Goal: Task Accomplishment & Management: Manage account settings

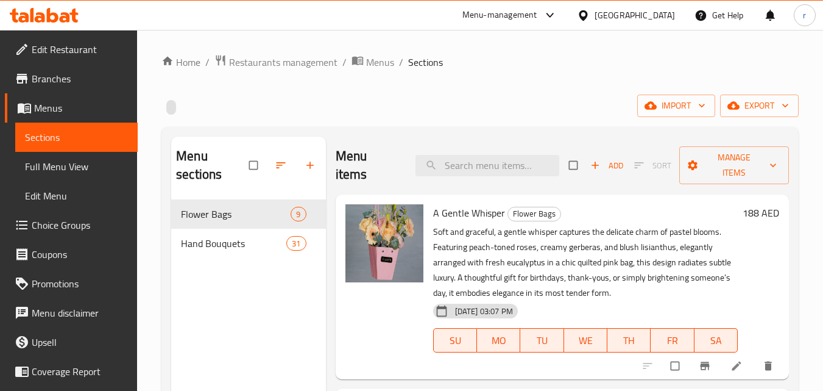
click at [41, 18] on icon at bounding box center [40, 17] width 10 height 10
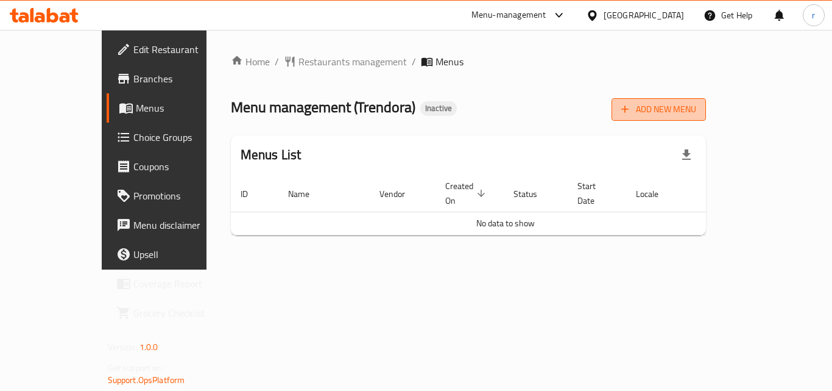
click at [697, 110] on span "Add New Menu" at bounding box center [659, 109] width 75 height 15
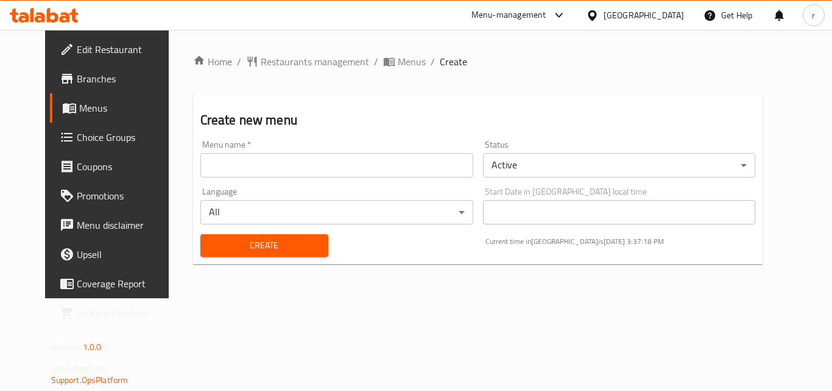
click at [246, 162] on input "text" at bounding box center [337, 165] width 273 height 24
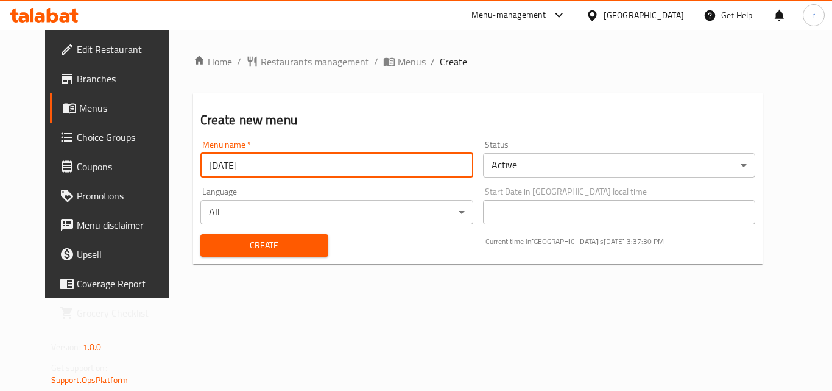
type input "17-09-2025"
click at [242, 242] on span "Create" at bounding box center [264, 245] width 108 height 15
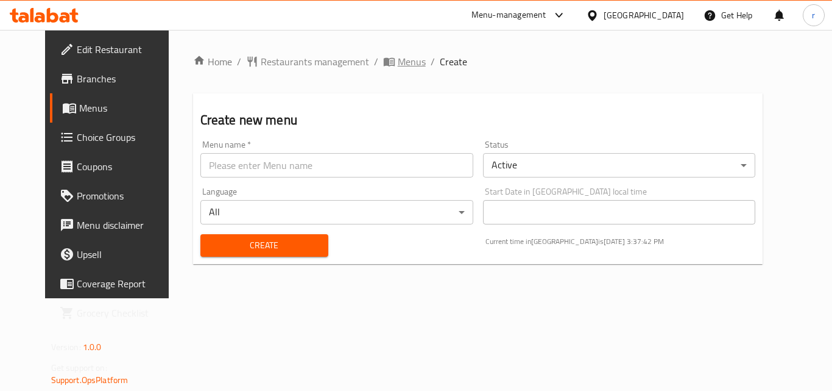
click at [398, 61] on span "Menus" at bounding box center [412, 61] width 28 height 15
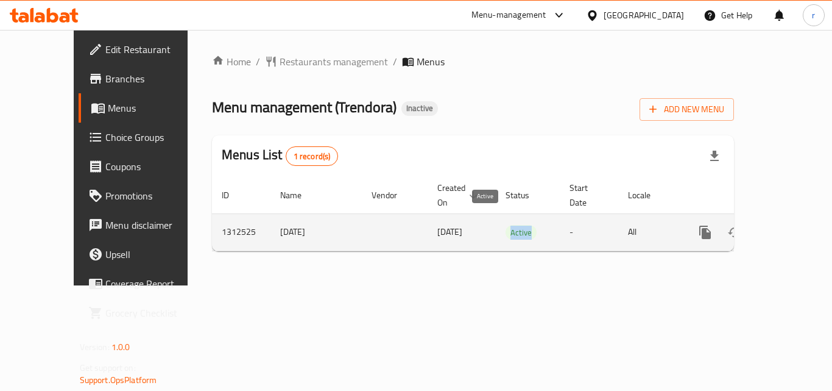
drag, startPoint x: 472, startPoint y: 214, endPoint x: 500, endPoint y: 214, distance: 28.0
click at [506, 225] on span "Active" at bounding box center [521, 232] width 31 height 14
click at [786, 225] on icon "enhanced table" at bounding box center [793, 232] width 15 height 15
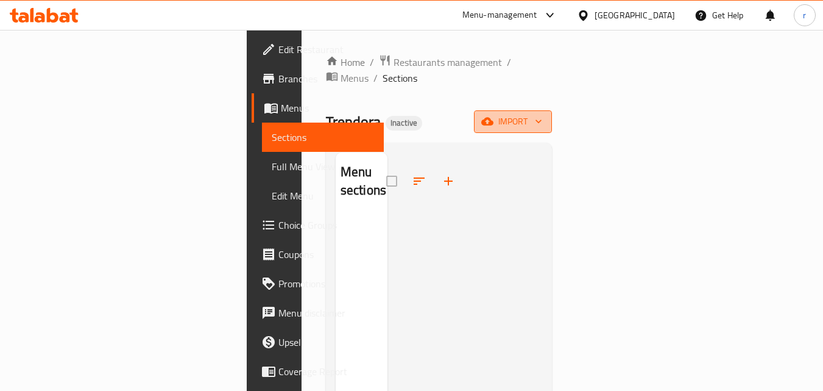
click at [545, 115] on icon "button" at bounding box center [539, 121] width 12 height 12
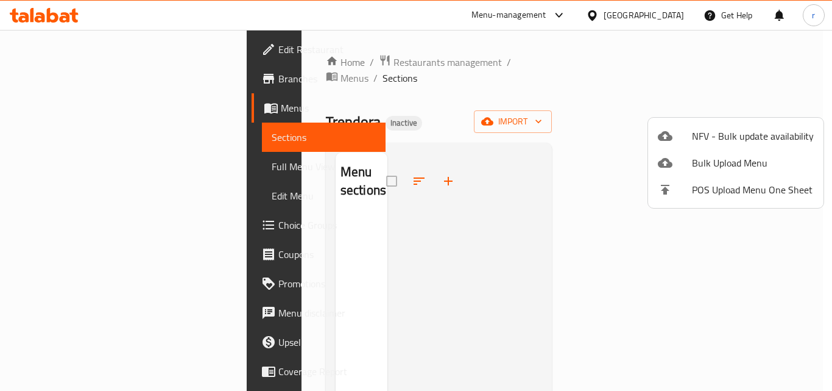
click at [737, 76] on div at bounding box center [416, 195] width 832 height 391
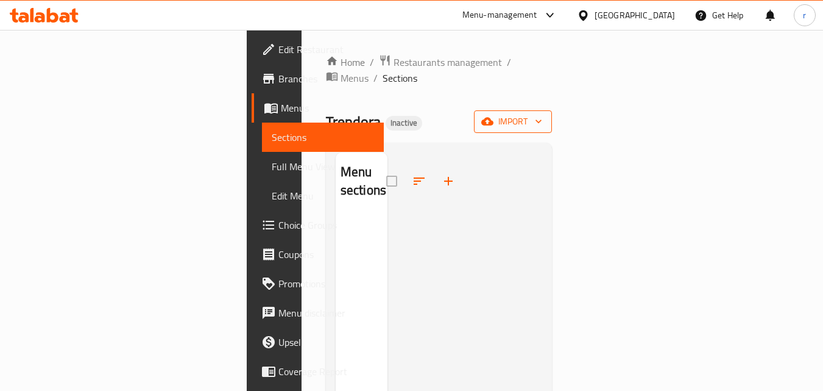
click at [545, 115] on icon "button" at bounding box center [539, 121] width 12 height 12
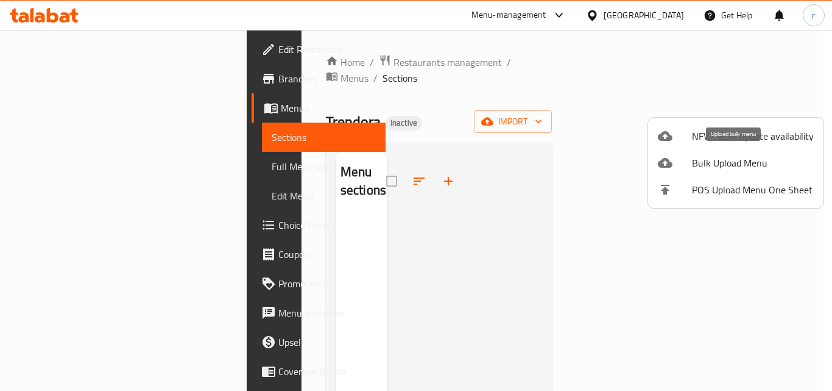
click at [715, 163] on span "Bulk Upload Menu" at bounding box center [753, 162] width 122 height 15
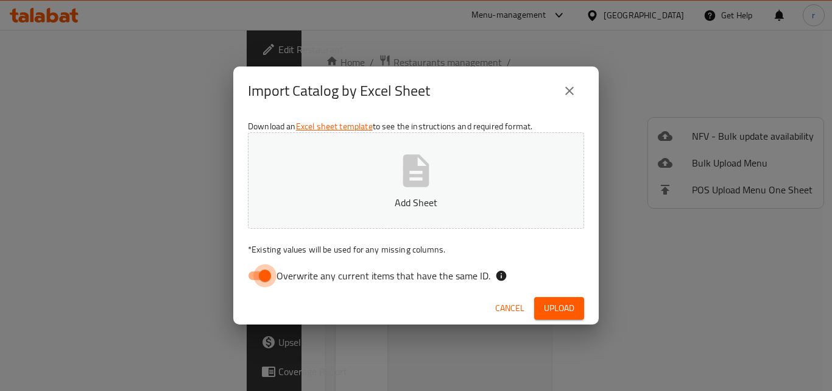
click at [265, 277] on input "Overwrite any current items that have the same ID." at bounding box center [264, 275] width 69 height 23
checkbox input "false"
click at [436, 197] on p "Add Sheet" at bounding box center [416, 202] width 299 height 15
click at [575, 310] on button "Upload" at bounding box center [559, 308] width 50 height 23
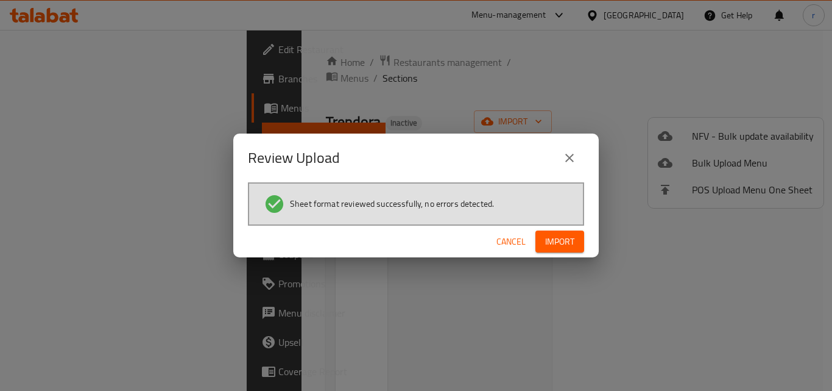
click at [554, 245] on span "Import" at bounding box center [559, 241] width 29 height 15
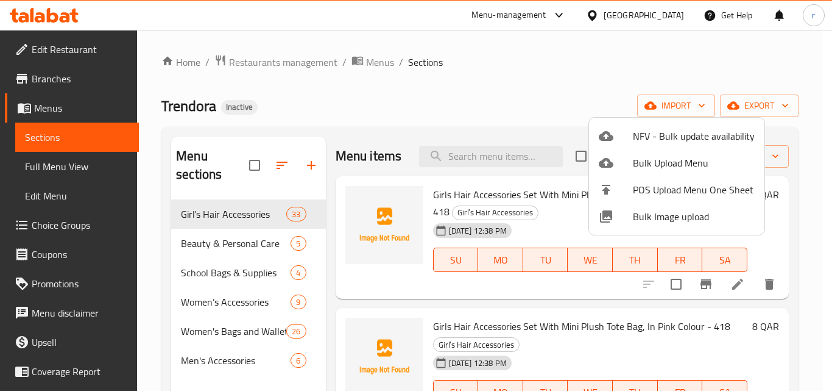
click at [588, 74] on div at bounding box center [416, 195] width 832 height 391
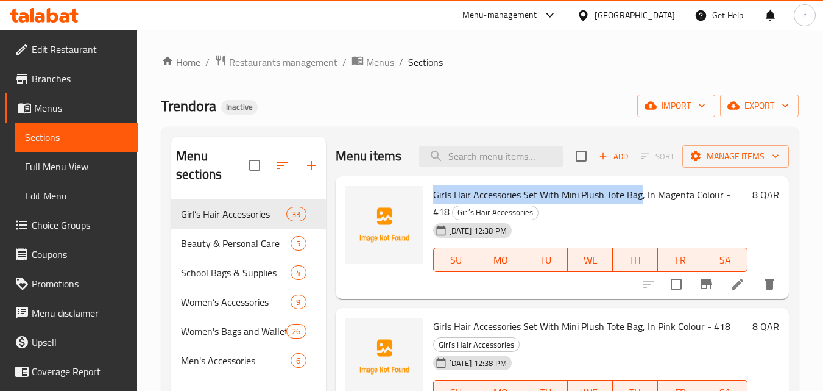
drag, startPoint x: 433, startPoint y: 214, endPoint x: 641, endPoint y: 210, distance: 207.2
click at [641, 210] on span "Girls Hair Accessories Set With Mini Plush Tote Bag, In Magenta Colour - 418" at bounding box center [581, 202] width 297 height 35
copy span "Girls Hair Accessories Set With Mini Plush Tote Bag"
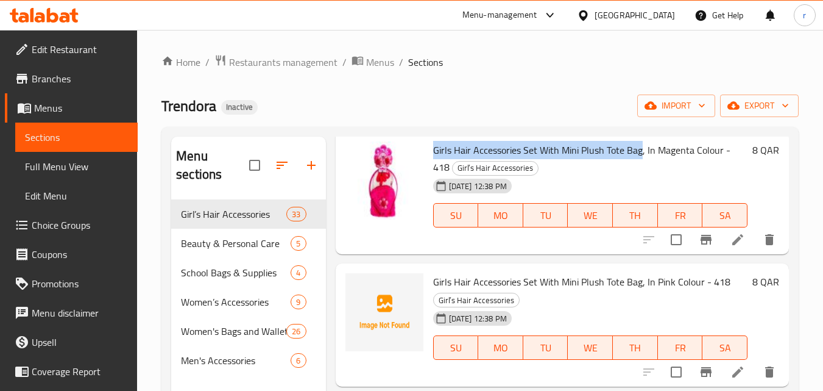
scroll to position [122, 0]
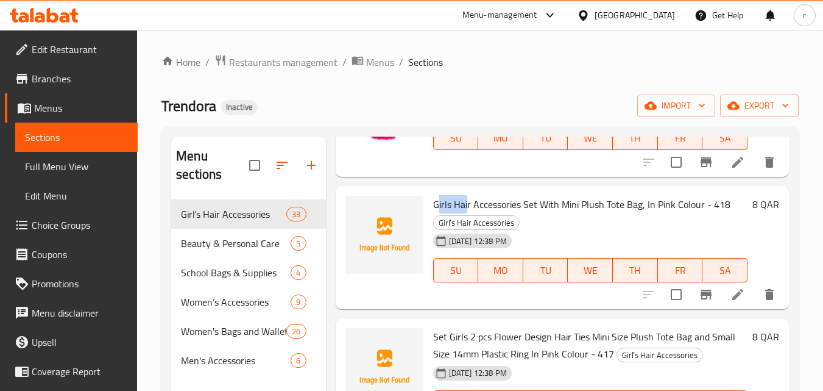
drag, startPoint x: 436, startPoint y: 222, endPoint x: 465, endPoint y: 222, distance: 28.6
click at [466, 213] on span "Girls Hair Accessories Set With Mini Plush Tote Bag, In Pink Colour - 418" at bounding box center [581, 204] width 297 height 18
drag, startPoint x: 466, startPoint y: 223, endPoint x: 453, endPoint y: 222, distance: 12.2
click at [466, 213] on span "Girls Hair Accessories Set With Mini Plush Tote Bag, In Pink Colour - 418" at bounding box center [581, 204] width 297 height 18
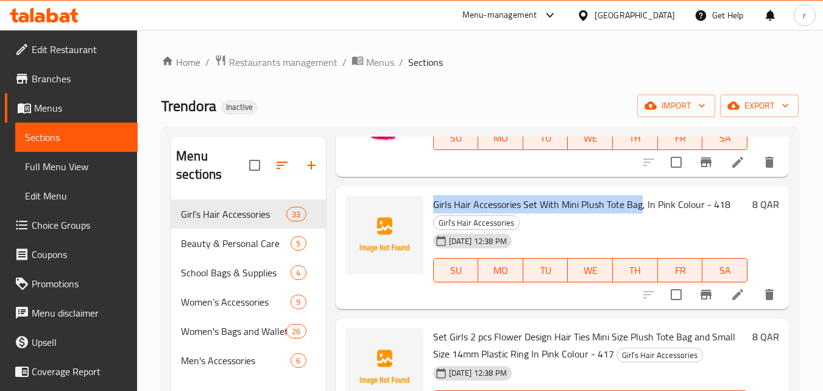
drag, startPoint x: 434, startPoint y: 220, endPoint x: 639, endPoint y: 220, distance: 205.4
click at [639, 213] on span "Girls Hair Accessories Set With Mini Plush Tote Bag, In Pink Colour - 418" at bounding box center [581, 204] width 297 height 18
copy span "Girls Hair Accessories Set With Mini Plush Tote Bag"
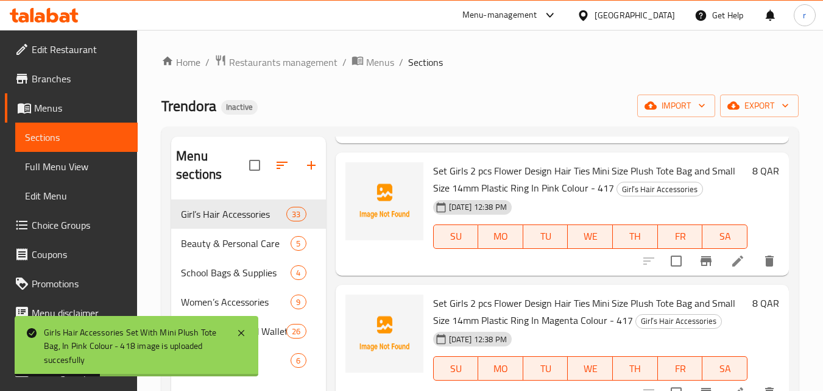
scroll to position [305, 0]
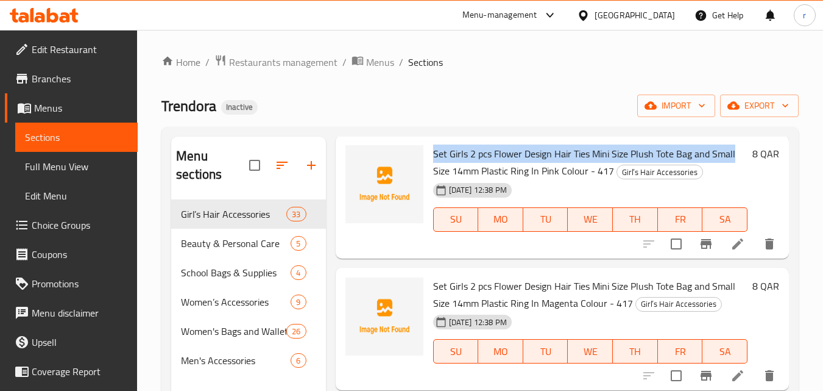
drag, startPoint x: 434, startPoint y: 174, endPoint x: 735, endPoint y: 168, distance: 301.1
click at [735, 168] on h6 "Set Girls 2 pcs Flower Design Hair Ties Mini Size Plush Tote Bag and Small Size…" at bounding box center [590, 162] width 314 height 34
copy span "Set Girls 2 pcs Flower Design Hair Ties Mini Size Plush Tote Bag and Small"
click at [458, 164] on span "Set Girls 2 pcs Flower Design Hair Ties Mini Size Plush Tote Bag and Small Size…" at bounding box center [584, 161] width 302 height 35
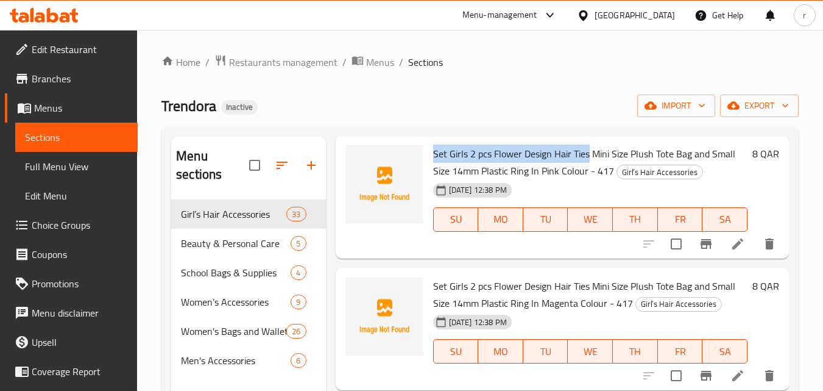
drag, startPoint x: 434, startPoint y: 169, endPoint x: 588, endPoint y: 171, distance: 154.2
click at [588, 171] on span "Set Girls 2 pcs Flower Design Hair Ties Mini Size Plush Tote Bag and Small Size…" at bounding box center [584, 161] width 302 height 35
copy span "Set Girls 2 pcs Flower Design Hair Ties"
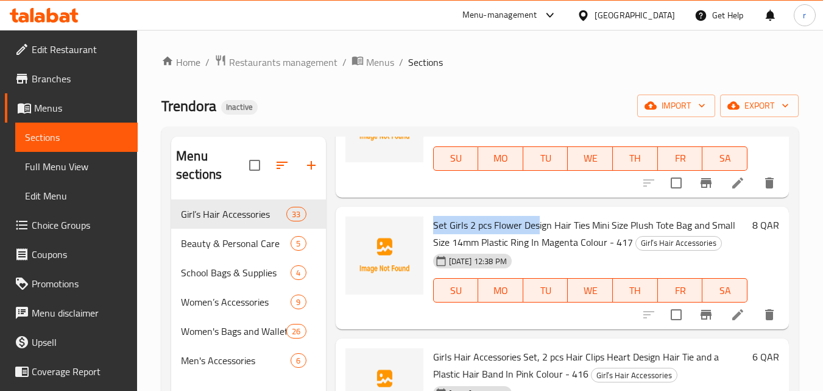
drag, startPoint x: 433, startPoint y: 245, endPoint x: 538, endPoint y: 243, distance: 104.8
click at [538, 243] on span "Set Girls 2 pcs Flower Design Hair Ties Mini Size Plush Tote Bag and Small Size…" at bounding box center [584, 233] width 302 height 35
copy span "Set Girls 2 pcs Flower Des"
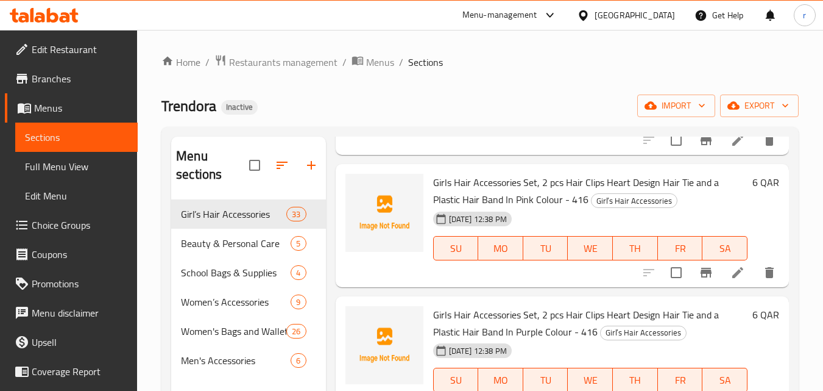
scroll to position [548, 0]
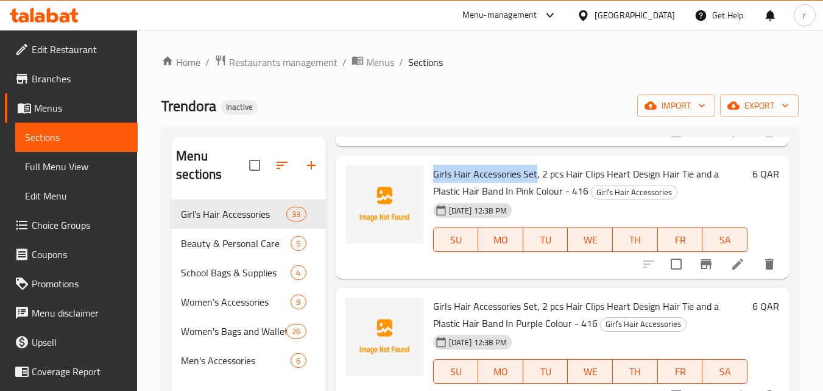
drag, startPoint x: 433, startPoint y: 190, endPoint x: 537, endPoint y: 191, distance: 104.2
click at [537, 191] on span "Girls Hair Accessories Set, 2 pcs Hair Clips Heart Design Hair Tie and a Plasti…" at bounding box center [576, 182] width 286 height 35
copy span "Girls Hair Accessories Set"
click at [449, 187] on span "Girls Hair Accessories Set, 2 pcs Hair Clips Heart Design Hair Tie and a Plasti…" at bounding box center [576, 182] width 286 height 35
drag, startPoint x: 435, startPoint y: 188, endPoint x: 720, endPoint y: 193, distance: 285.9
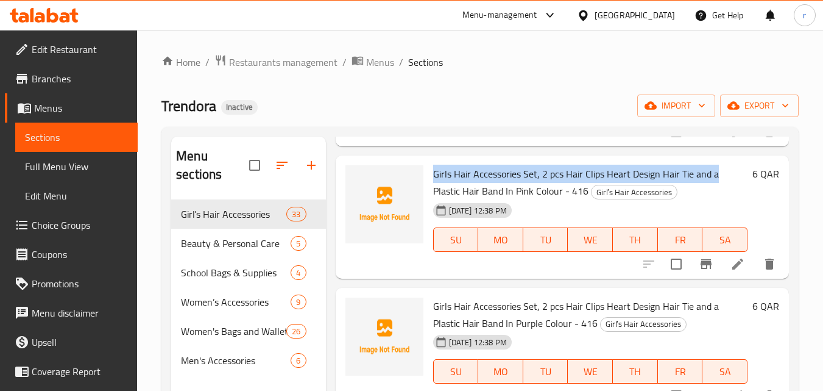
click at [720, 193] on h6 "Girls Hair Accessories Set, 2 pcs Hair Clips Heart Design Hair Tie and a Plasti…" at bounding box center [590, 182] width 314 height 34
copy span "Girls Hair Accessories Set, 2 pcs Hair Clips Heart Design Hair Tie and a"
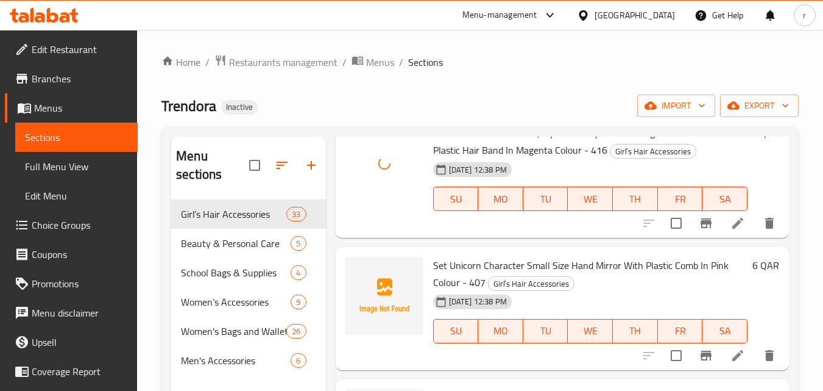
scroll to position [914, 0]
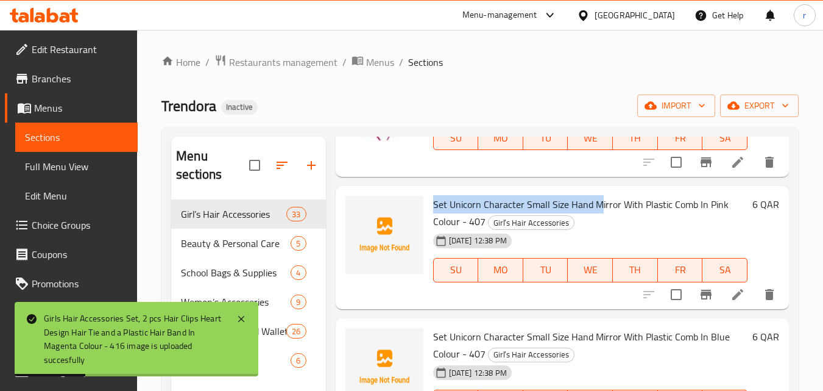
drag, startPoint x: 432, startPoint y: 220, endPoint x: 600, endPoint y: 219, distance: 167.6
click at [600, 219] on div "Set Unicorn Character Small Size Hand Mirror With Plastic Comb In Pink Colour -…" at bounding box center [590, 247] width 324 height 113
copy span "Set Unicorn Character Small Size Hand M"
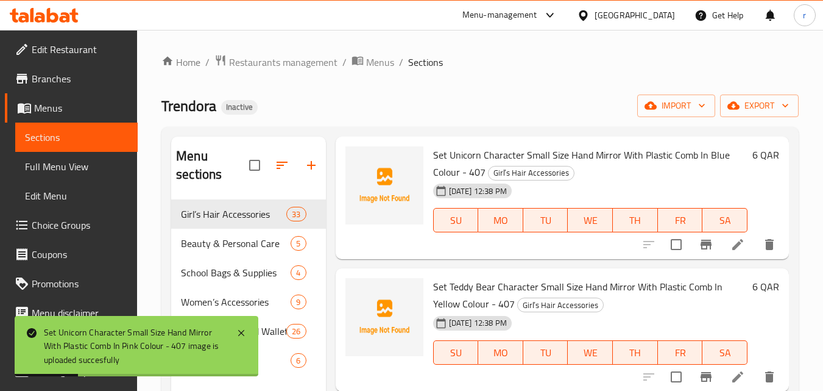
scroll to position [1097, 0]
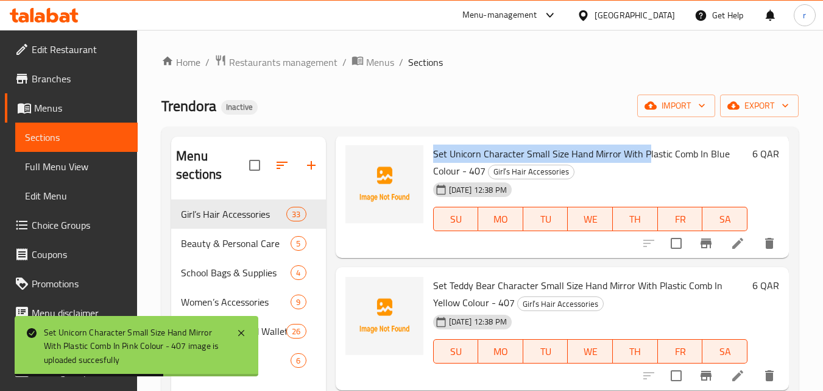
drag, startPoint x: 434, startPoint y: 177, endPoint x: 645, endPoint y: 168, distance: 211.1
click at [645, 168] on span "Set Unicorn Character Small Size Hand Mirror With Plastic Comb In Blue Colour -…" at bounding box center [581, 161] width 297 height 35
copy span "Set Unicorn Character Small Size Hand Mirror With P"
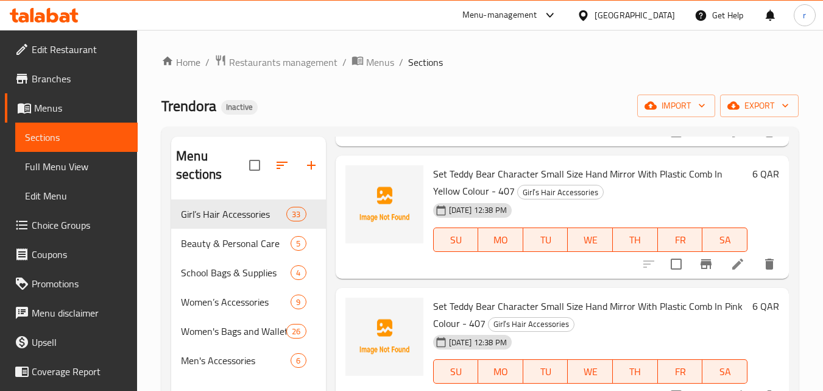
scroll to position [1219, 0]
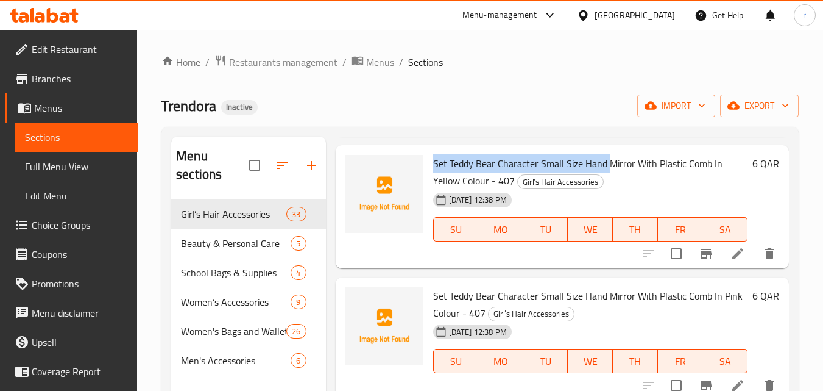
drag, startPoint x: 435, startPoint y: 181, endPoint x: 606, endPoint y: 176, distance: 171.3
click at [606, 176] on span "Set Teddy Bear Character Small Size Hand Mirror With Plastic Comb In Yellow Col…" at bounding box center [577, 171] width 289 height 35
copy span "Set Teddy Bear Character Small Size Hand"
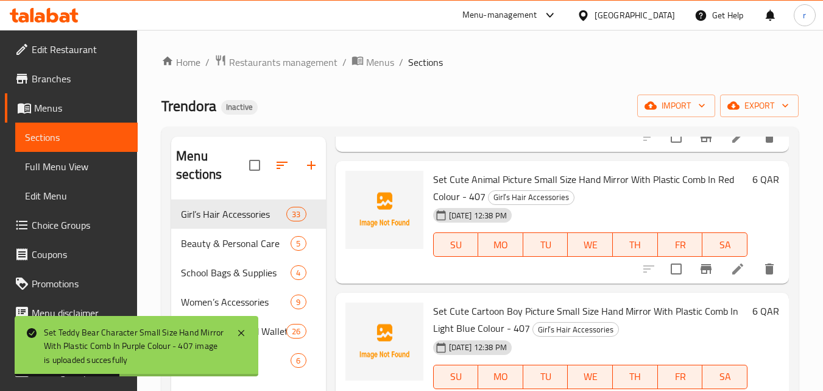
scroll to position [1706, 0]
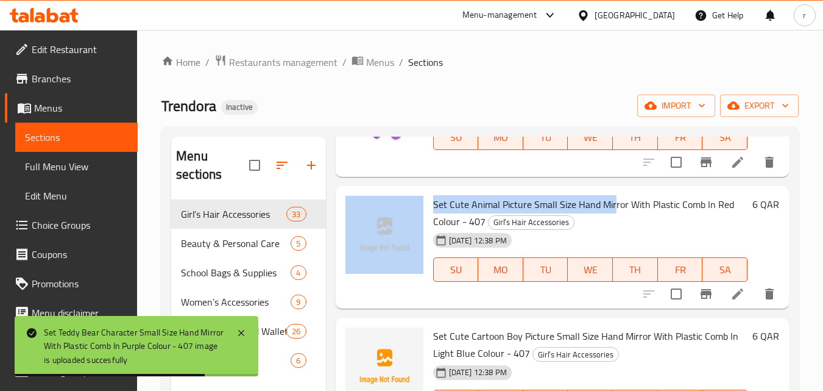
drag, startPoint x: 427, startPoint y: 222, endPoint x: 614, endPoint y: 223, distance: 187.1
click at [614, 223] on div "Set Cute Animal Picture Small Size Hand Mirror With Plastic Comb In Red Colour …" at bounding box center [563, 247] width 444 height 113
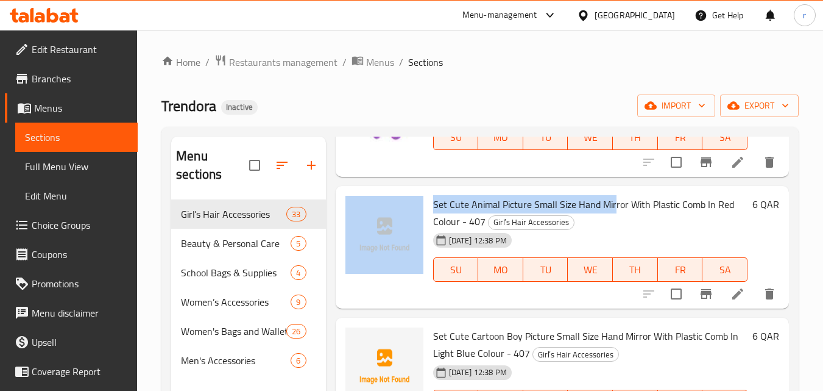
click at [441, 222] on span "Set Cute Animal Picture Small Size Hand Mirror With Plastic Comb In Red Colour …" at bounding box center [583, 212] width 301 height 35
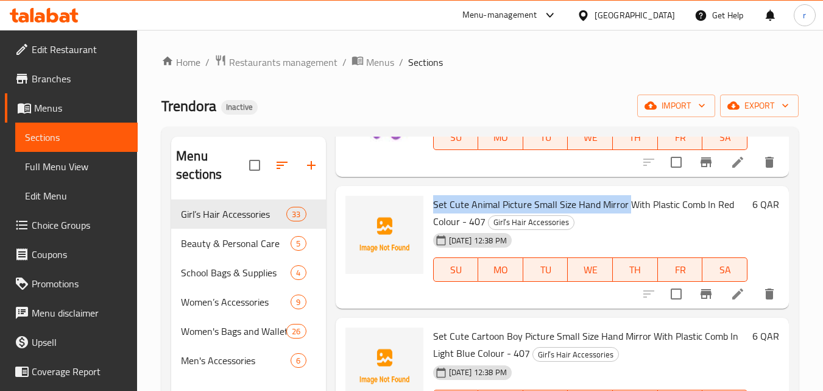
drag, startPoint x: 429, startPoint y: 220, endPoint x: 627, endPoint y: 219, distance: 197.5
click at [627, 219] on div "Set Cute Animal Picture Small Size Hand Mirror With Plastic Comb In Red Colour …" at bounding box center [590, 247] width 324 height 113
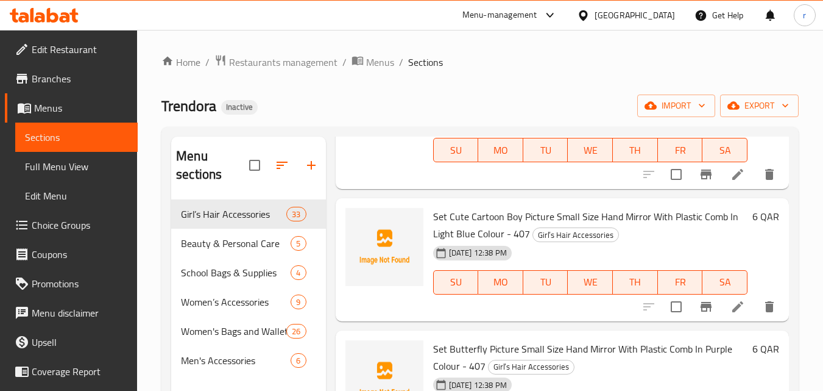
scroll to position [1828, 0]
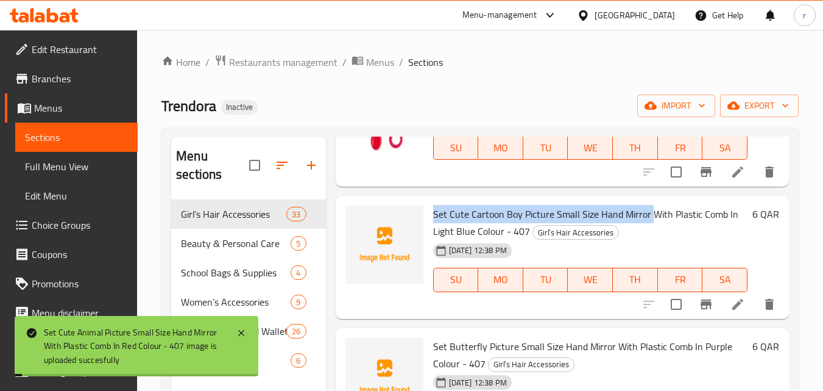
drag, startPoint x: 431, startPoint y: 232, endPoint x: 650, endPoint y: 232, distance: 218.8
click at [650, 232] on div "Set Cute Cartoon Boy Picture Small Size Hand Mirror With Plastic Comb In Light …" at bounding box center [590, 257] width 324 height 113
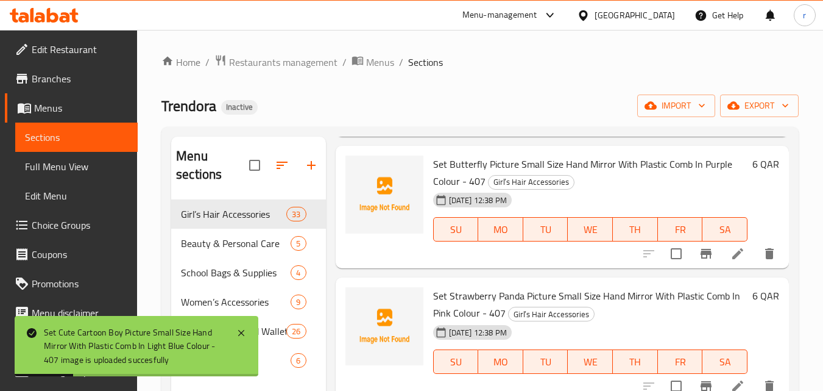
scroll to position [2011, 0]
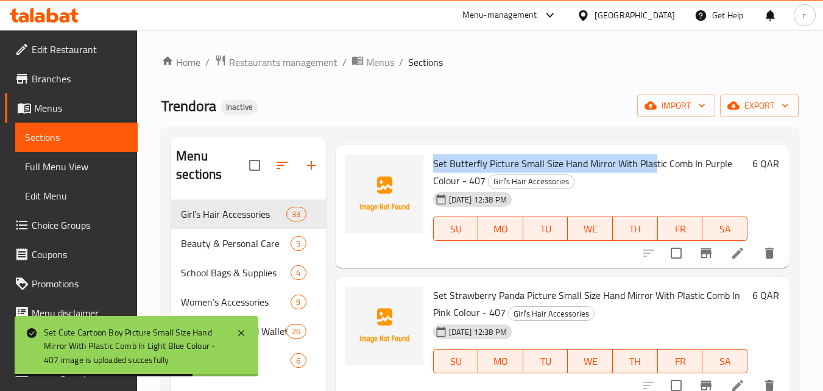
drag, startPoint x: 433, startPoint y: 179, endPoint x: 651, endPoint y: 174, distance: 218.2
click at [651, 174] on span "Set Butterfly Picture Small Size Hand Mirror With Plastic Comb In Purple Colour…" at bounding box center [582, 171] width 299 height 35
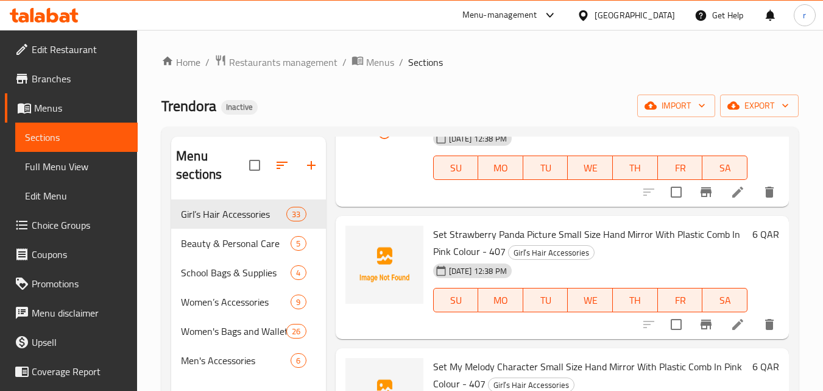
scroll to position [2133, 0]
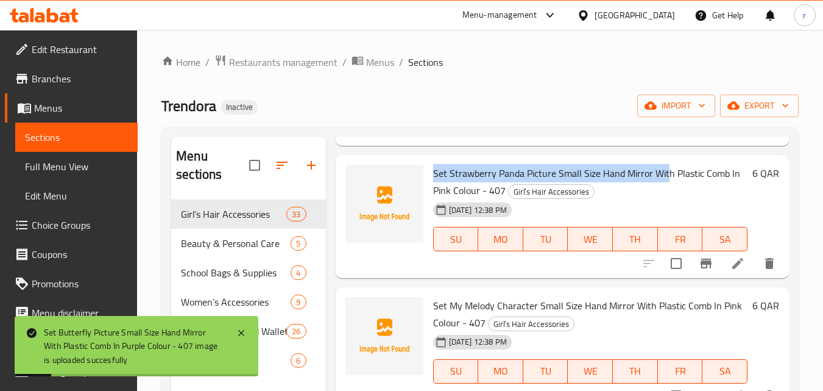
drag, startPoint x: 432, startPoint y: 193, endPoint x: 667, endPoint y: 193, distance: 235.2
click at [667, 193] on div "Set Strawberry Panda Picture Small Size Hand Mirror With Plastic Comb In Pink C…" at bounding box center [590, 216] width 324 height 113
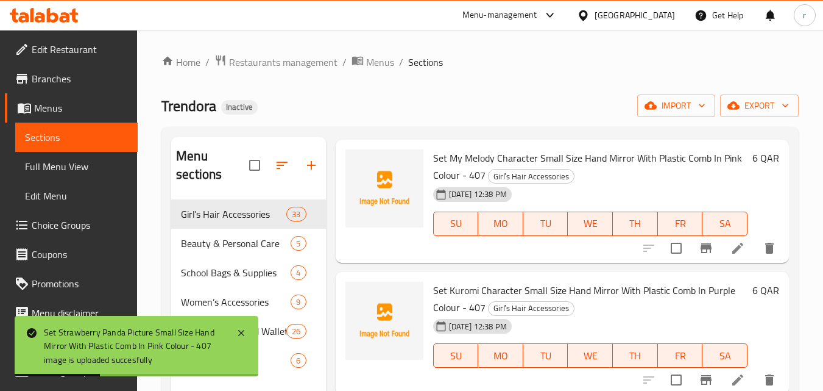
scroll to position [2255, 0]
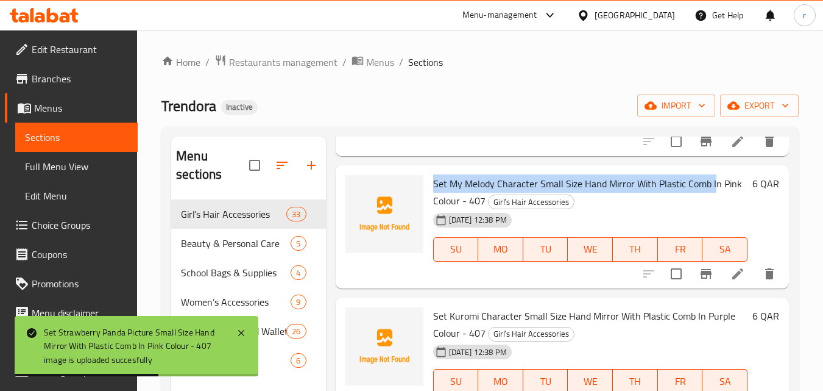
drag, startPoint x: 435, startPoint y: 200, endPoint x: 712, endPoint y: 200, distance: 276.7
click at [712, 200] on span "Set My Melody Character Small Size Hand Mirror With Plastic Comb In Pink Colour…" at bounding box center [587, 191] width 309 height 35
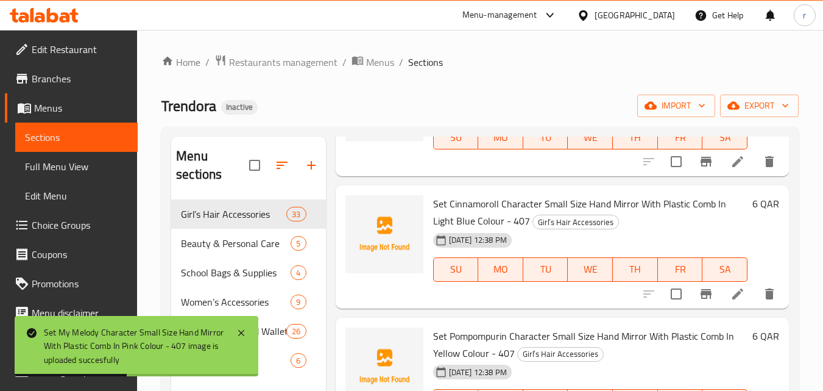
scroll to position [2438, 0]
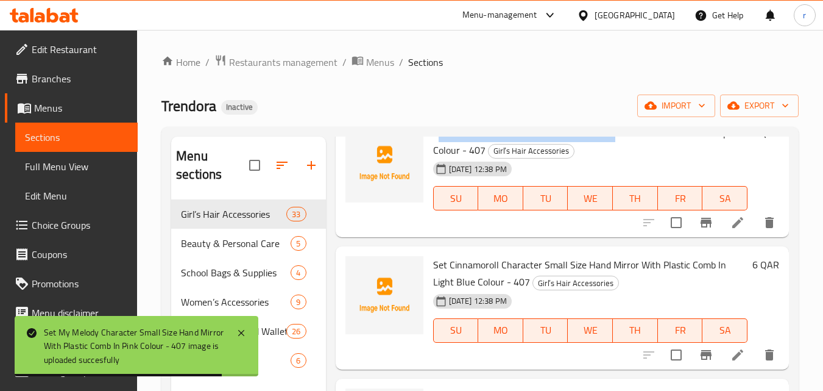
drag, startPoint x: 436, startPoint y: 149, endPoint x: 525, endPoint y: 155, distance: 89.8
click at [611, 155] on span "Set Kuromi Character Small Size Hand Mirror With Plastic Comb In Purple Colour …" at bounding box center [584, 141] width 302 height 35
drag, startPoint x: 525, startPoint y: 155, endPoint x: 466, endPoint y: 151, distance: 59.8
click at [525, 155] on span "Set Kuromi Character Small Size Hand Mirror With Plastic Comb In Purple Colour …" at bounding box center [584, 141] width 302 height 35
click at [449, 146] on span "Set Kuromi Character Small Size Hand Mirror With Plastic Comb In Purple Colour …" at bounding box center [584, 141] width 302 height 35
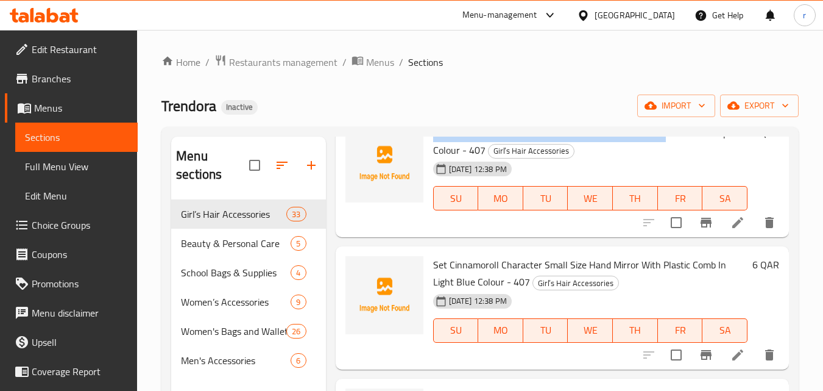
drag, startPoint x: 432, startPoint y: 151, endPoint x: 664, endPoint y: 149, distance: 231.6
click at [664, 149] on div "Set Kuromi Character Small Size Hand Mirror With Plastic Comb In Purple Colour …" at bounding box center [590, 175] width 324 height 113
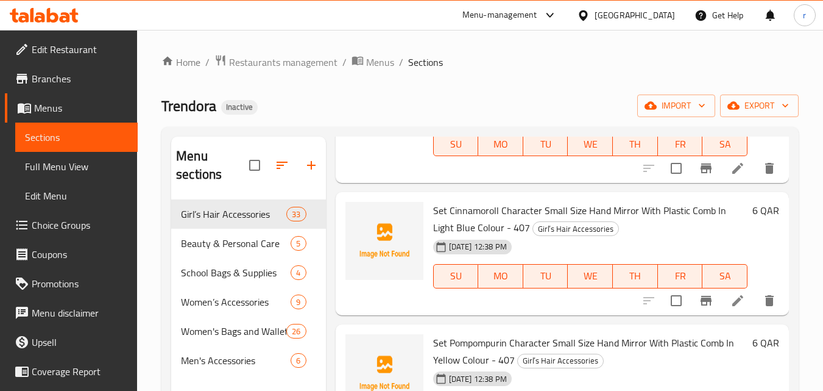
scroll to position [2499, 0]
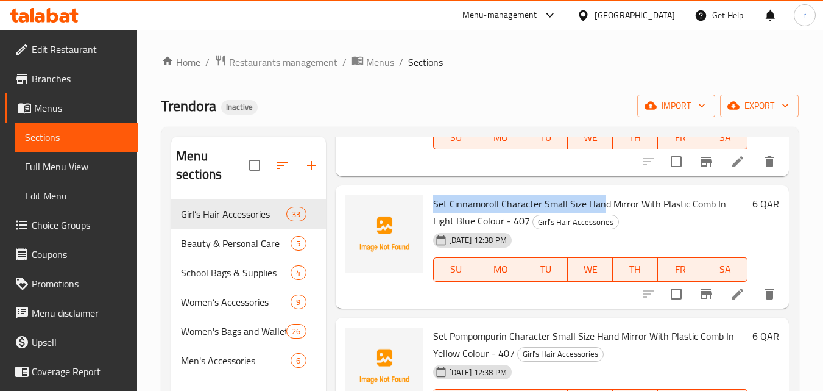
drag, startPoint x: 433, startPoint y: 223, endPoint x: 603, endPoint y: 224, distance: 170.0
click at [603, 224] on span "Set Cinnamoroll Character Small Size Hand Mirror With Plastic Comb In Light Blu…" at bounding box center [579, 211] width 293 height 35
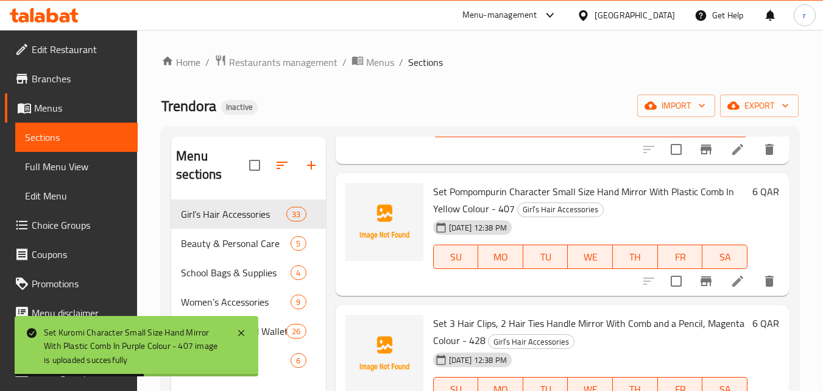
scroll to position [2682, 0]
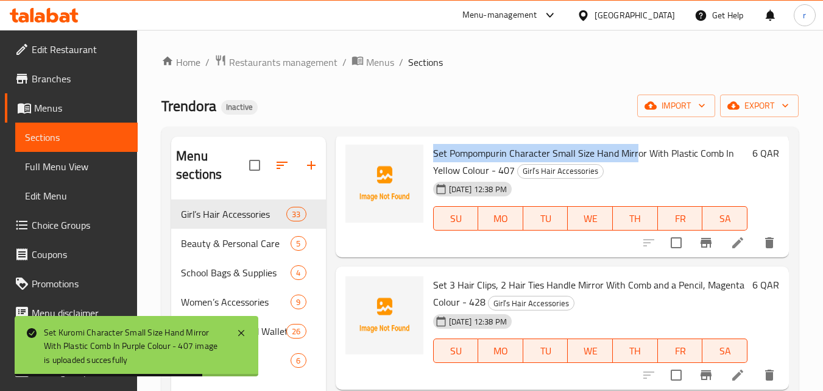
drag, startPoint x: 428, startPoint y: 174, endPoint x: 639, endPoint y: 174, distance: 210.3
click at [639, 174] on div "Set Pompompurin Character Small Size Hand Mirror With Plastic Comb In Yellow Co…" at bounding box center [590, 196] width 324 height 113
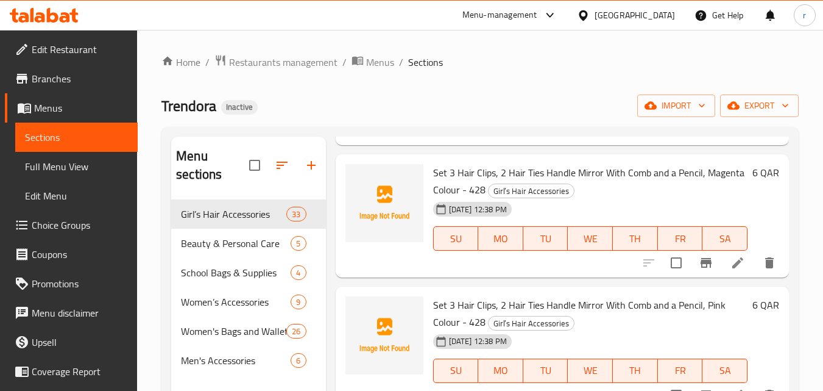
scroll to position [2803, 0]
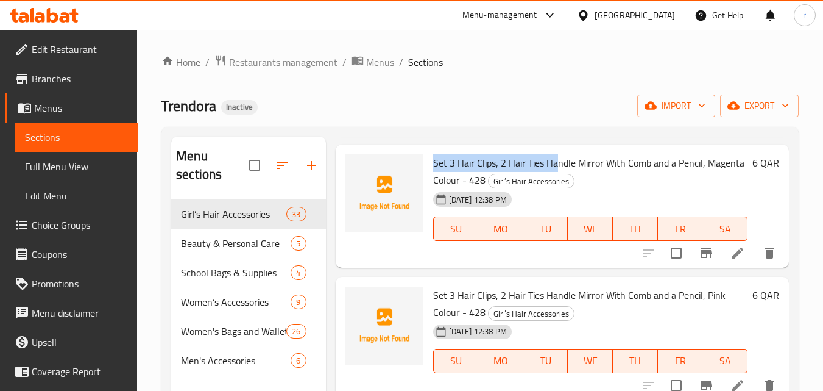
drag, startPoint x: 433, startPoint y: 178, endPoint x: 556, endPoint y: 185, distance: 123.3
click at [556, 185] on span "Set 3 Hair Clips, 2 Hair Ties Handle Mirror With Comb and a Pencil, Magenta Col…" at bounding box center [588, 171] width 311 height 35
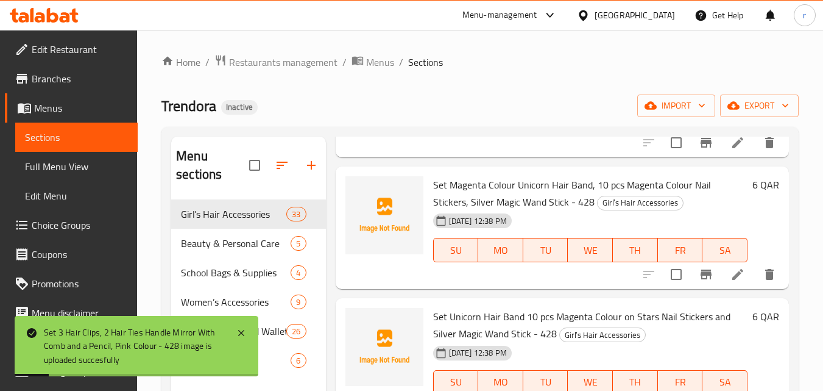
scroll to position [3047, 0]
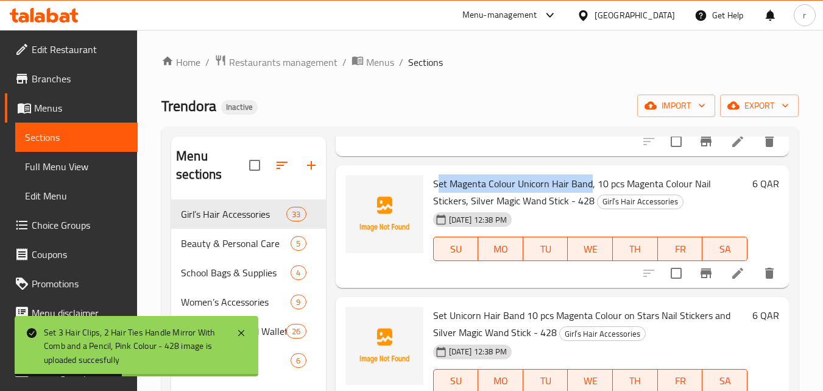
drag, startPoint x: 436, startPoint y: 201, endPoint x: 589, endPoint y: 201, distance: 153.6
click at [589, 201] on span "Set Magenta Colour Unicorn Hair Band, 10 pcs Magenta Colour Nail Stickers, Silv…" at bounding box center [572, 191] width 278 height 35
click at [584, 201] on span "Set Magenta Colour Unicorn Hair Band, 10 pcs Magenta Colour Nail Stickers, Silv…" at bounding box center [572, 191] width 278 height 35
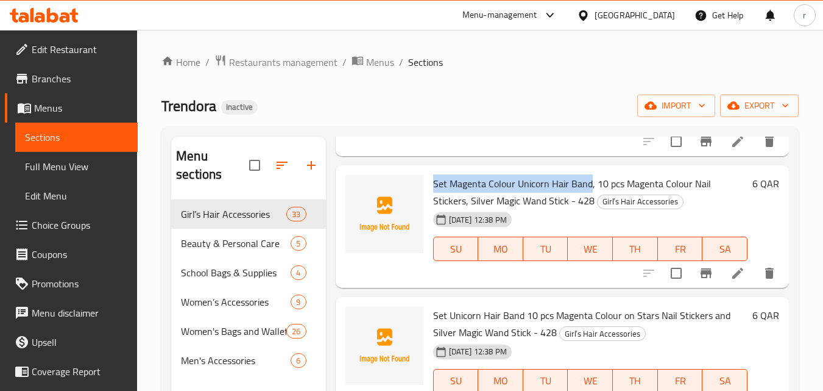
drag, startPoint x: 435, startPoint y: 199, endPoint x: 589, endPoint y: 197, distance: 154.2
click at [589, 197] on span "Set Magenta Colour Unicorn Hair Band, 10 pcs Magenta Colour Nail Stickers, Silv…" at bounding box center [572, 191] width 278 height 35
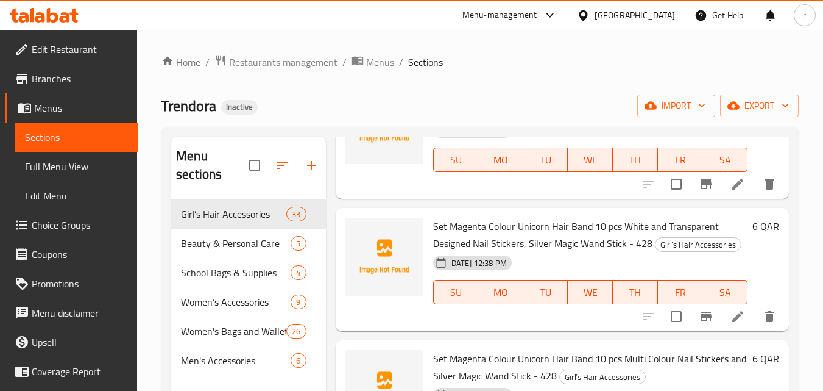
scroll to position [3596, 0]
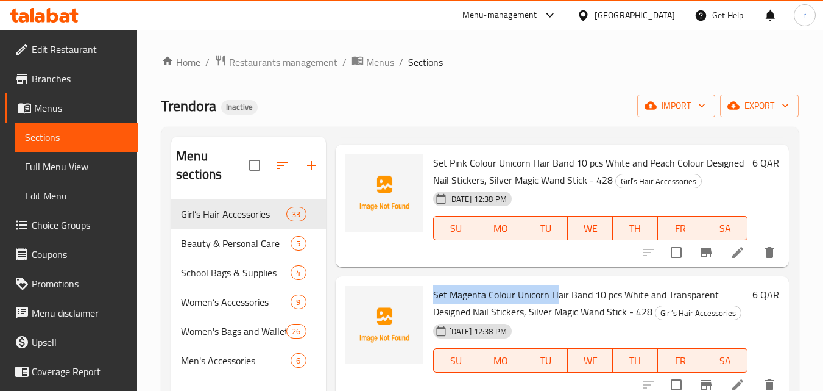
drag, startPoint x: 434, startPoint y: 316, endPoint x: 558, endPoint y: 308, distance: 124.6
click at [558, 308] on span "Set Magenta Colour Unicorn Hair Band 10 pcs White and Transparent Designed Nail…" at bounding box center [576, 302] width 286 height 35
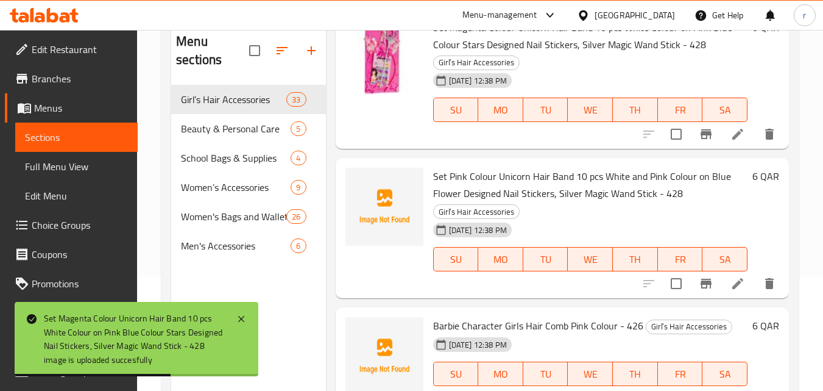
scroll to position [171, 0]
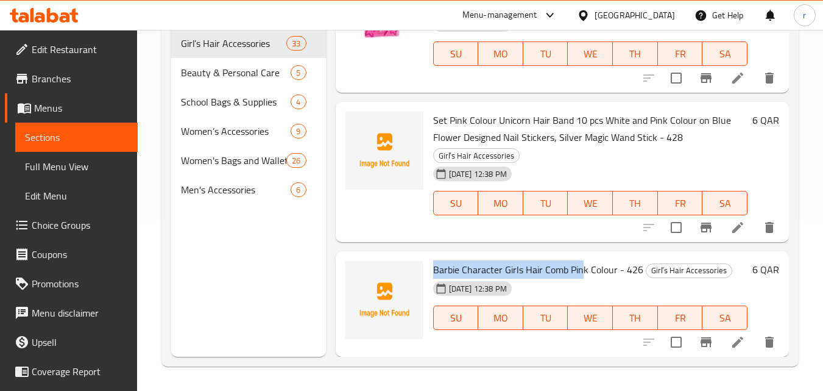
drag, startPoint x: 433, startPoint y: 269, endPoint x: 581, endPoint y: 260, distance: 148.4
click at [581, 260] on span "Barbie Character Girls Hair Comb Pink Colour - 426" at bounding box center [538, 269] width 210 height 18
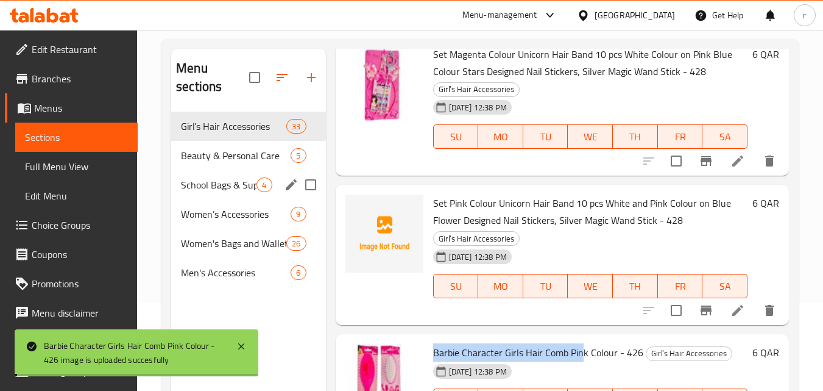
scroll to position [49, 0]
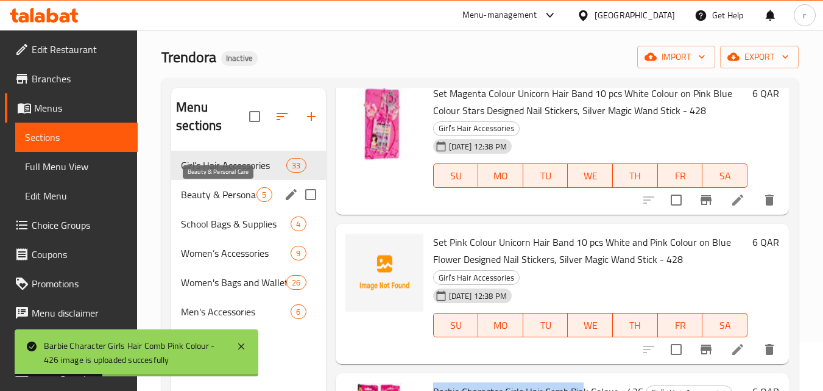
click at [222, 195] on span "Beauty & Personal Care" at bounding box center [219, 194] width 76 height 15
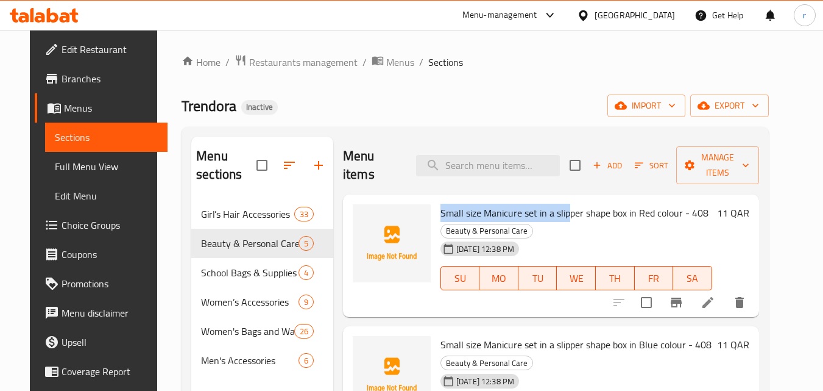
drag, startPoint x: 446, startPoint y: 209, endPoint x: 561, endPoint y: 211, distance: 115.2
click at [561, 211] on div "Small size Manicure set in a slipper shape box in Red colour - 408 Beauty & Per…" at bounding box center [577, 255] width 282 height 113
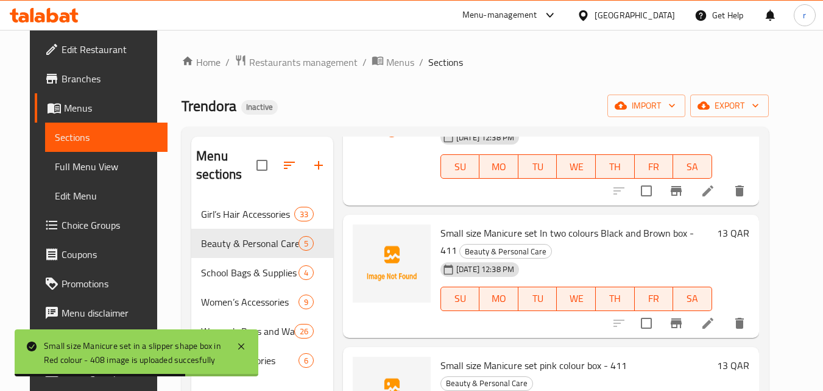
scroll to position [301, 0]
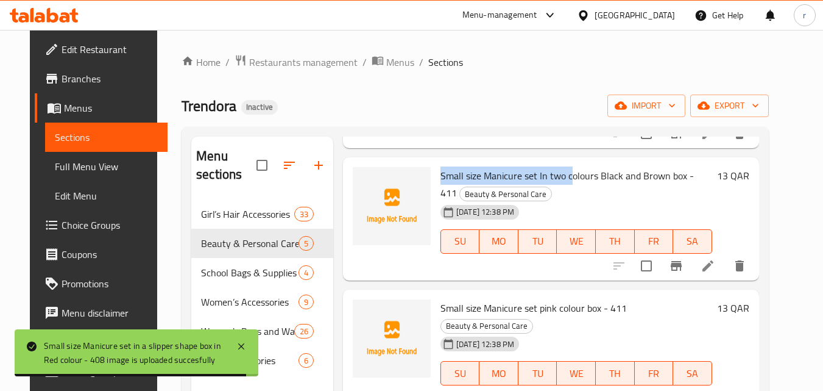
drag, startPoint x: 429, startPoint y: 176, endPoint x: 564, endPoint y: 174, distance: 135.3
click at [564, 174] on div "Small size Manicure set In two colours Black and Brown box - 411 Beauty & Perso…" at bounding box center [577, 218] width 282 height 113
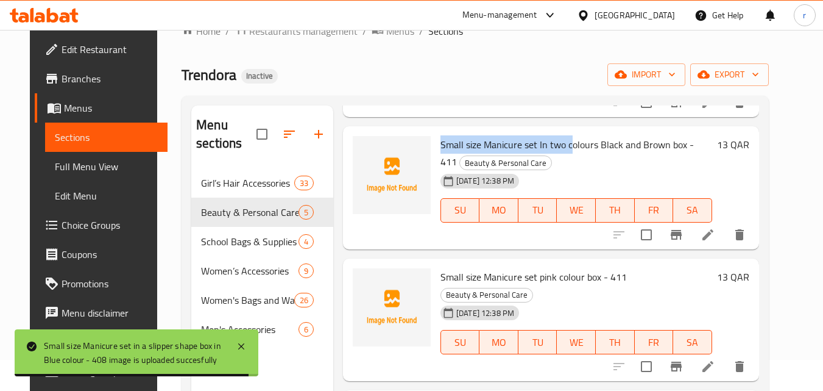
scroll to position [61, 0]
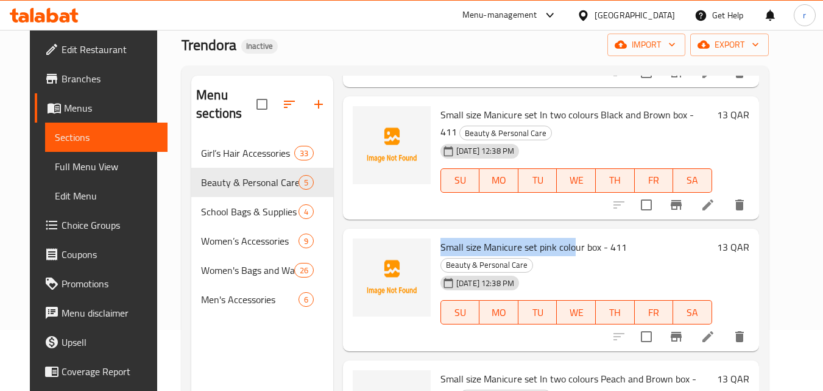
drag, startPoint x: 432, startPoint y: 248, endPoint x: 566, endPoint y: 247, distance: 133.5
click at [566, 247] on div "Small size Manicure set pink colour box - 411 Beauty & Personal Care 17-09-2025…" at bounding box center [577, 289] width 282 height 113
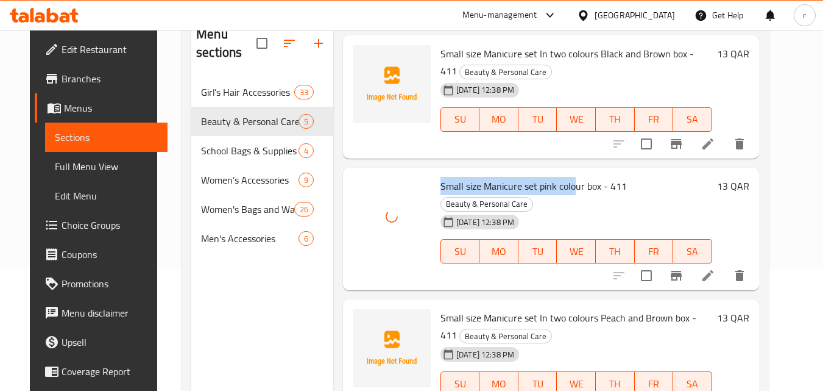
scroll to position [171, 0]
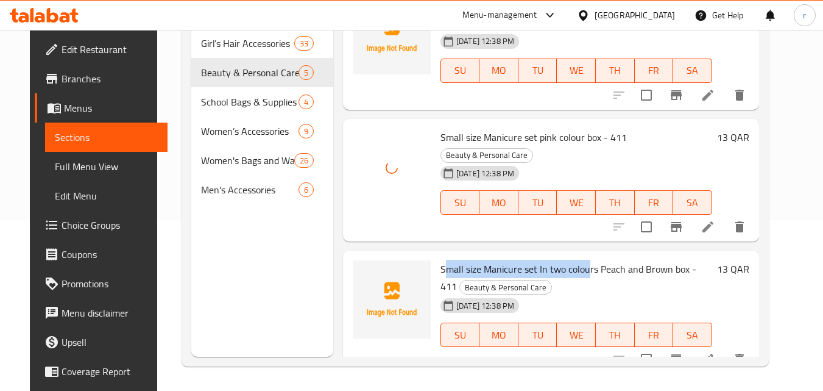
drag, startPoint x: 436, startPoint y: 254, endPoint x: 581, endPoint y: 252, distance: 145.1
click at [581, 260] on span "Small size Manicure set In two colours Peach and Brown box - 411" at bounding box center [569, 277] width 256 height 35
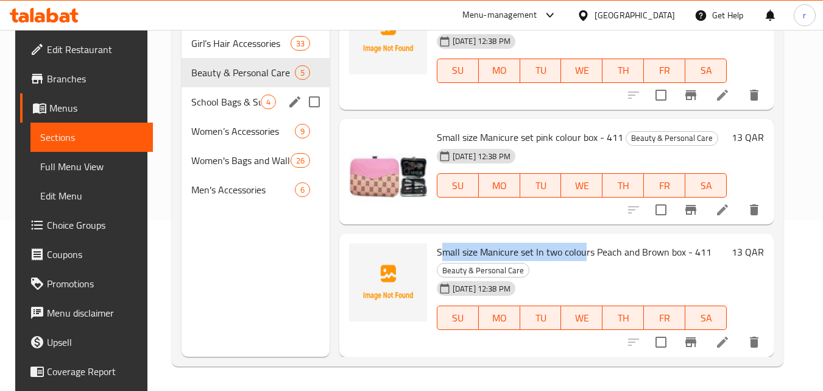
click at [243, 113] on div "School Bags & Supplies 4" at bounding box center [256, 101] width 148 height 29
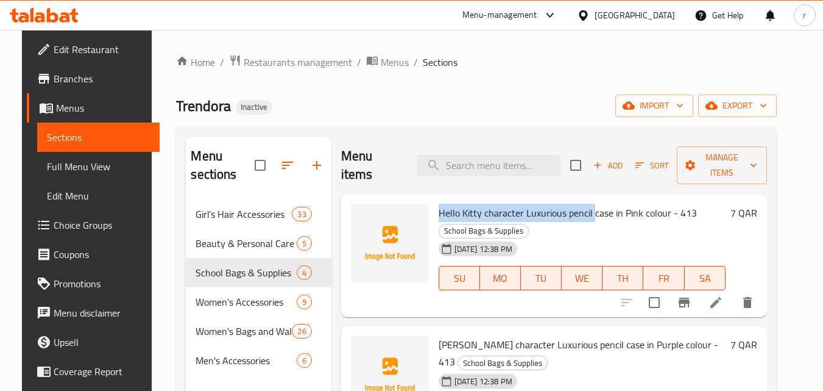
drag, startPoint x: 435, startPoint y: 209, endPoint x: 588, endPoint y: 214, distance: 153.7
click at [588, 214] on span "Hello Kitty character Luxurious pencil case in Pink colour - 413" at bounding box center [568, 213] width 258 height 18
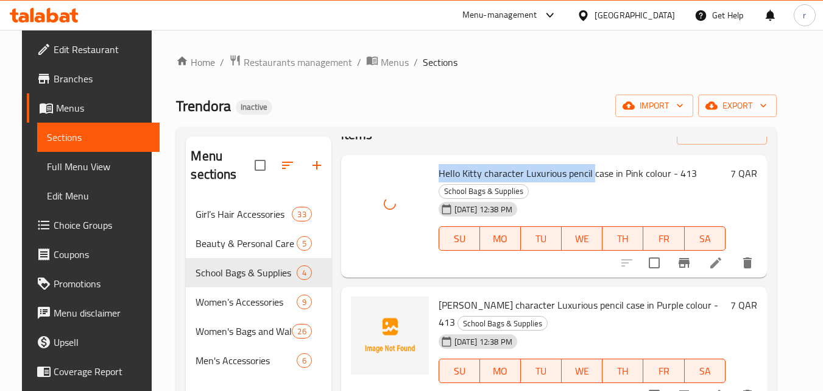
scroll to position [61, 0]
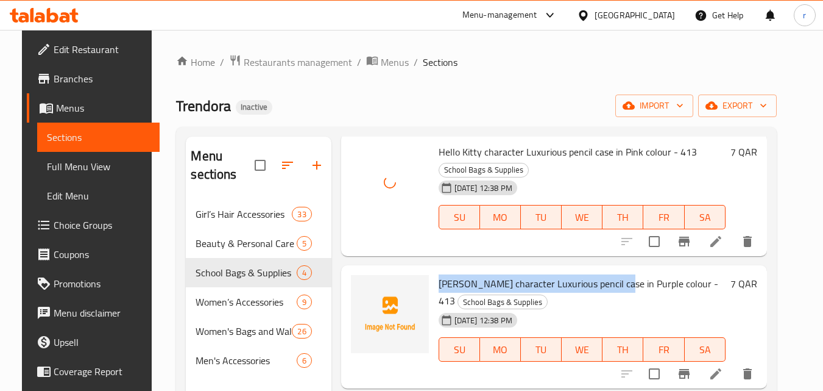
drag, startPoint x: 435, startPoint y: 283, endPoint x: 609, endPoint y: 286, distance: 174.3
click at [609, 286] on span "Kuromi character Luxurious pencil case in Purple colour - 413" at bounding box center [579, 291] width 280 height 35
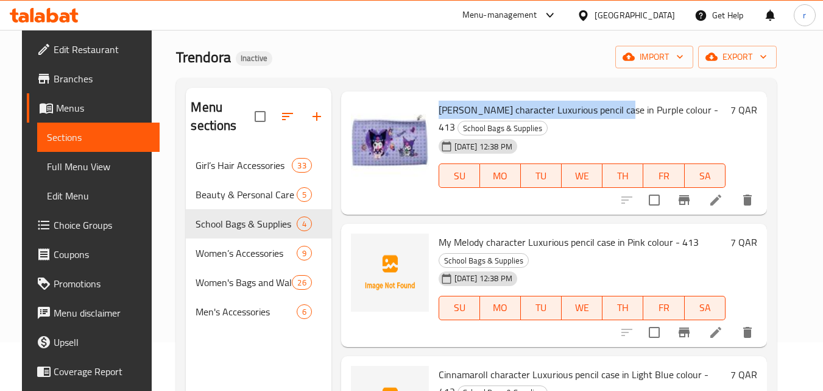
scroll to position [171, 0]
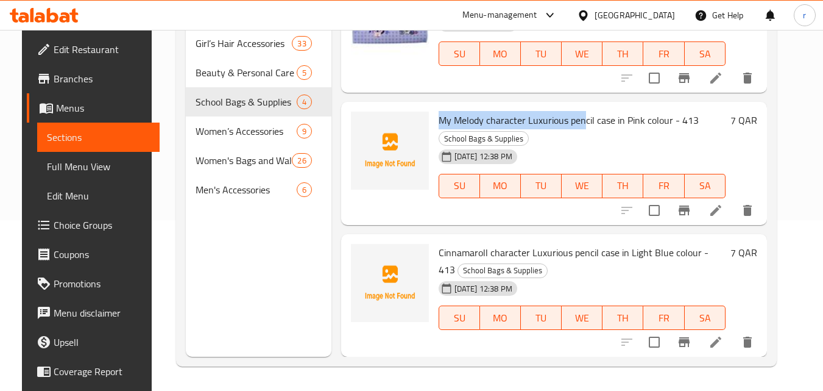
drag, startPoint x: 433, startPoint y: 122, endPoint x: 580, endPoint y: 125, distance: 146.9
click at [580, 125] on span "My Melody character Luxurious pencil case in Pink colour - 413" at bounding box center [569, 120] width 260 height 18
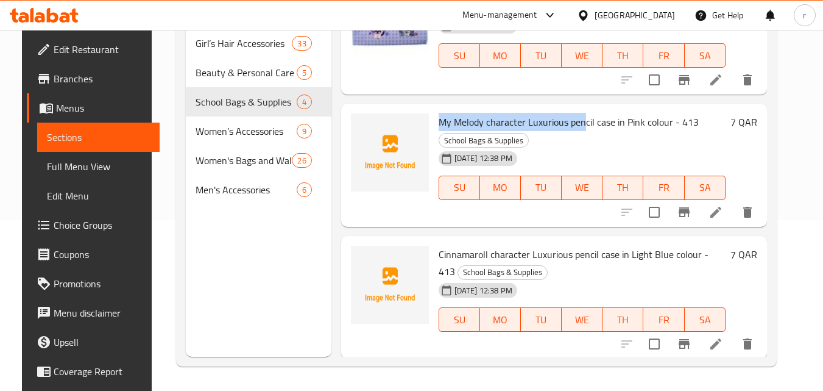
scroll to position [186, 0]
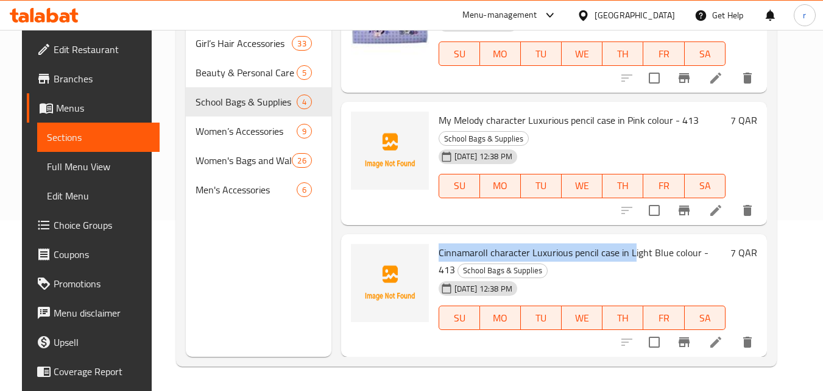
drag, startPoint x: 435, startPoint y: 254, endPoint x: 628, endPoint y: 254, distance: 193.8
click at [628, 254] on span "Cinnamaroll character Luxurious pencil case in Light Blue colour - 413" at bounding box center [574, 260] width 270 height 35
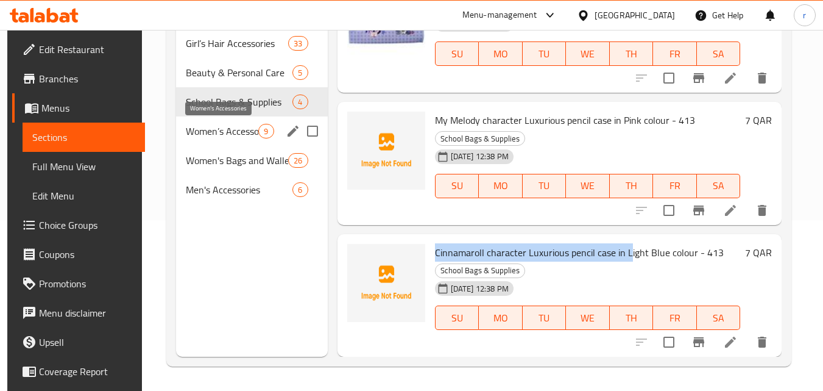
click at [223, 134] on span "Women’s Accessories" at bounding box center [222, 131] width 73 height 15
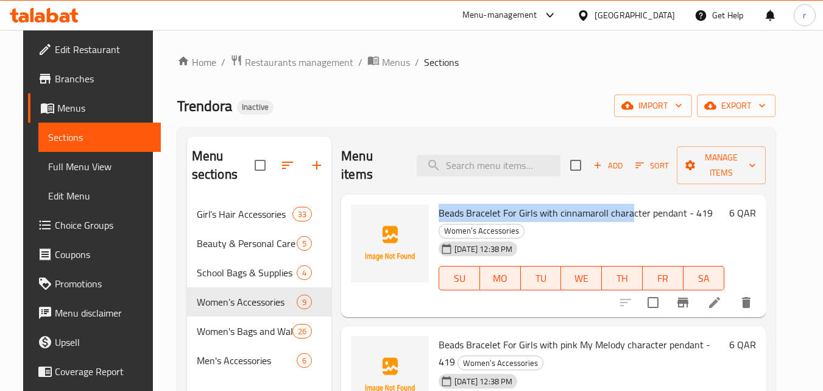
drag, startPoint x: 435, startPoint y: 210, endPoint x: 627, endPoint y: 213, distance: 192.6
click at [627, 213] on span "Beads Bracelet For Girls with cinnamaroll character pendant - 419" at bounding box center [576, 213] width 274 height 18
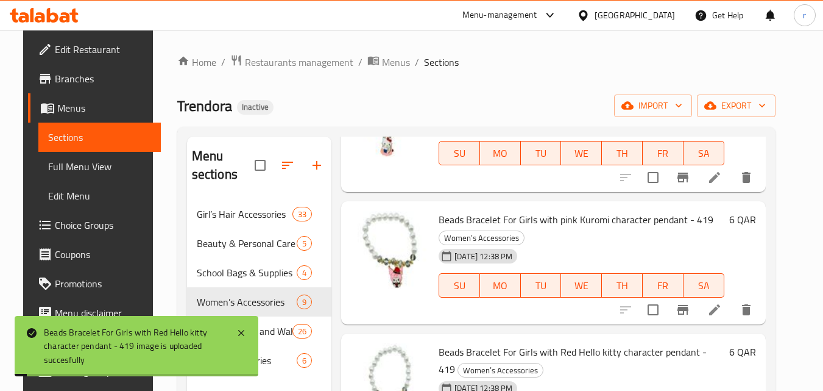
scroll to position [846, 0]
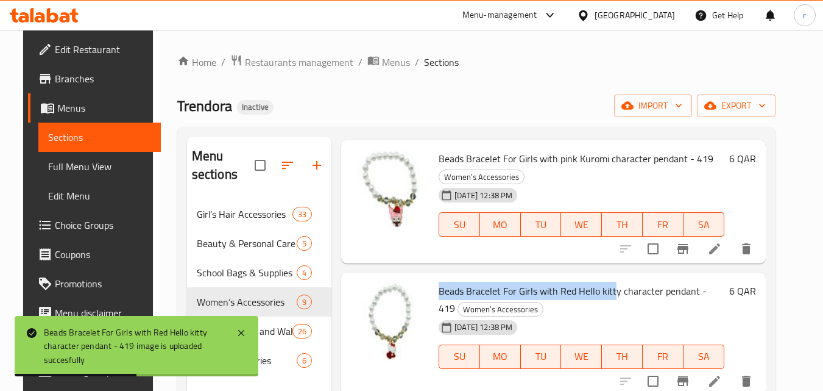
drag, startPoint x: 435, startPoint y: 293, endPoint x: 607, endPoint y: 290, distance: 172.5
click at [607, 290] on span "Beads Bracelet For Girls with Red Hello kitty character pendant - 419" at bounding box center [573, 299] width 268 height 35
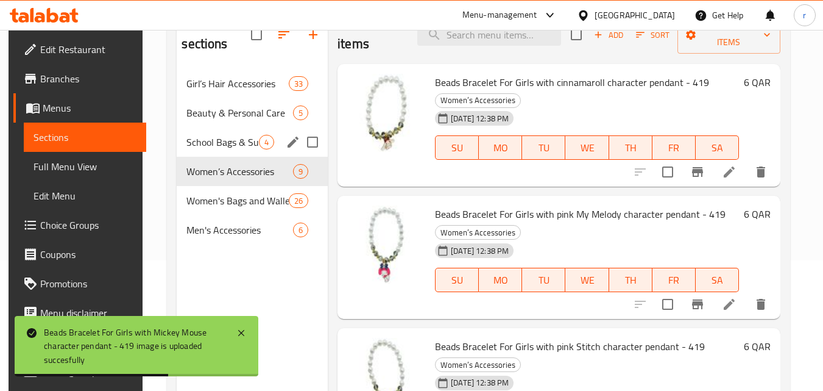
scroll to position [171, 0]
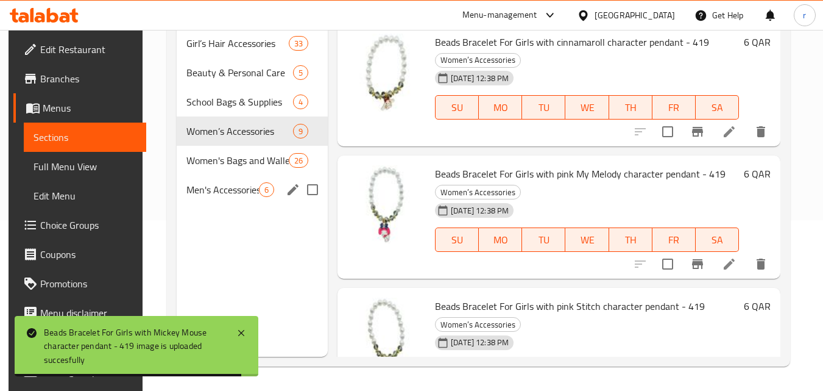
click at [217, 191] on span "Men's Accessories" at bounding box center [222, 189] width 73 height 15
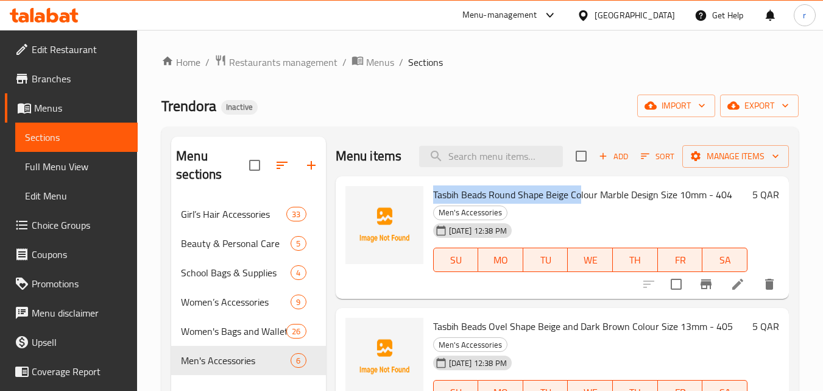
drag, startPoint x: 432, startPoint y: 208, endPoint x: 580, endPoint y: 213, distance: 147.6
click at [580, 213] on div "Tasbih Beads Round Shape Beige Colour Marble Design Size 10mm - 404 Men's Acces…" at bounding box center [590, 237] width 324 height 113
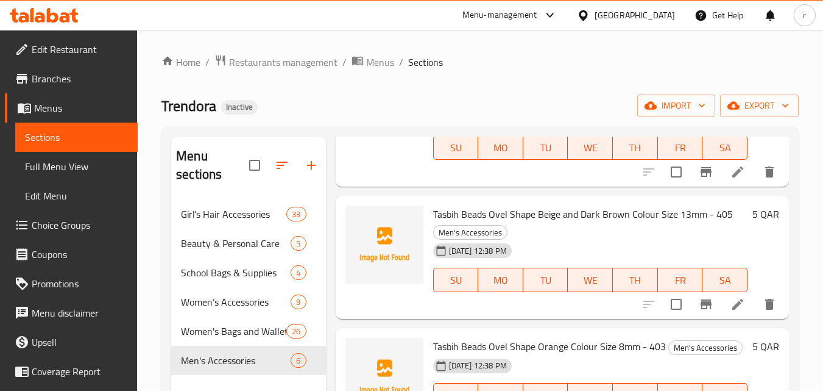
scroll to position [122, 0]
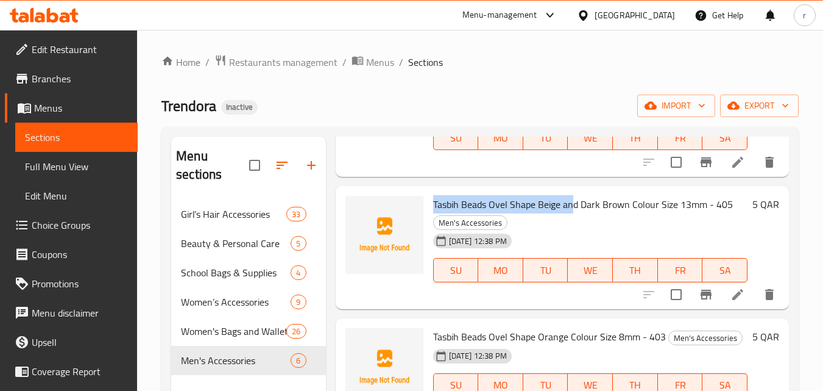
drag, startPoint x: 435, startPoint y: 221, endPoint x: 573, endPoint y: 219, distance: 139.0
click at [573, 213] on span "Tasbih Beads Ovel Shape Beige and Dark Brown Colour Size 13mm - 405" at bounding box center [583, 204] width 300 height 18
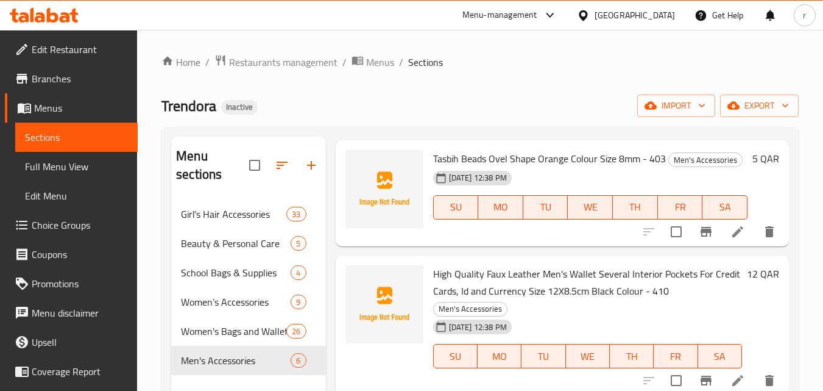
scroll to position [305, 0]
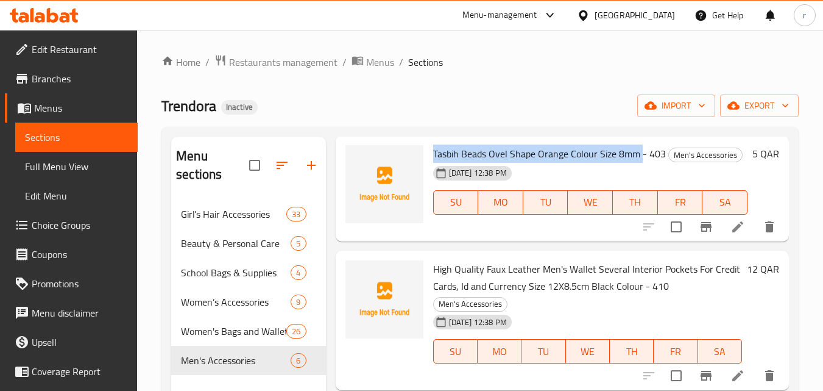
drag, startPoint x: 435, startPoint y: 171, endPoint x: 639, endPoint y: 174, distance: 204.2
click at [639, 163] on span "Tasbih Beads Ovel Shape Orange Colour Size 8mm - 403" at bounding box center [549, 153] width 233 height 18
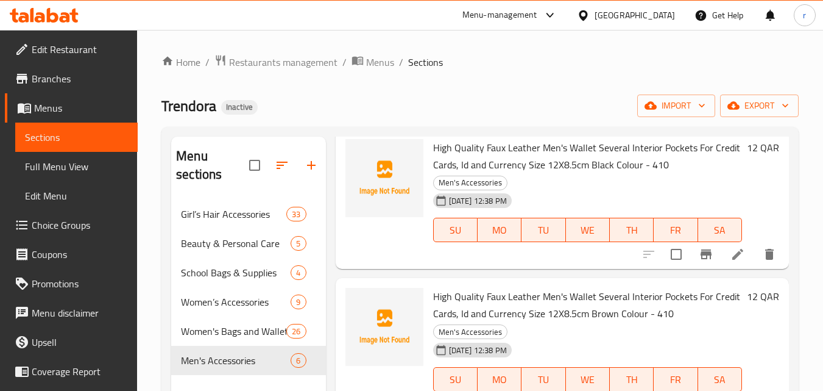
scroll to position [427, 0]
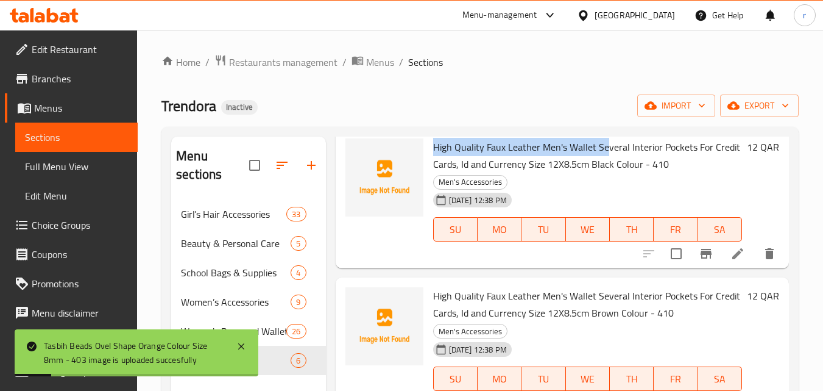
drag, startPoint x: 474, startPoint y: 165, endPoint x: 604, endPoint y: 166, distance: 130.4
click at [604, 166] on span "High Quality Faux Leather Men's Wallet Several Interior Pockets For Credit Card…" at bounding box center [586, 155] width 307 height 35
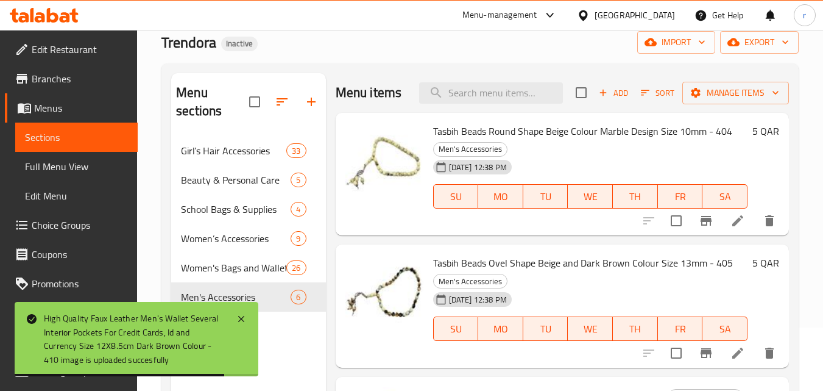
scroll to position [122, 0]
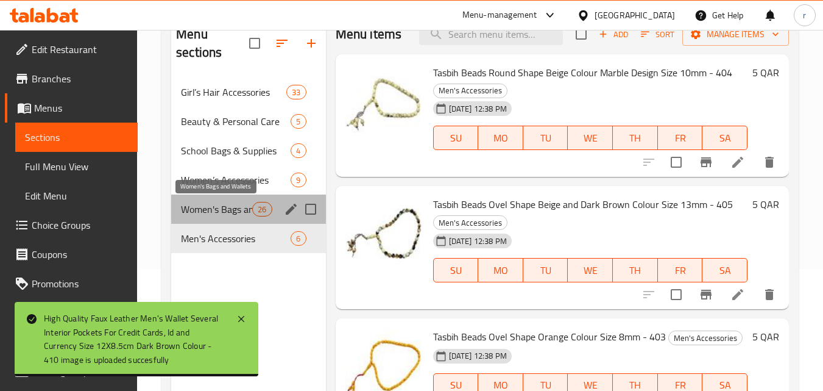
click at [222, 211] on span "Women's Bags and Wallets" at bounding box center [216, 209] width 71 height 15
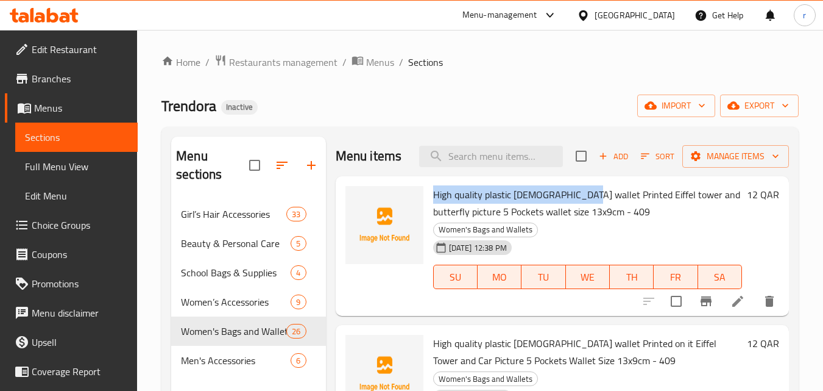
drag, startPoint x: 433, startPoint y: 215, endPoint x: 573, endPoint y: 211, distance: 140.8
click at [573, 211] on span "High quality plastic ladies wallet Printed Eiffel tower and butterfly picture 5…" at bounding box center [586, 202] width 307 height 35
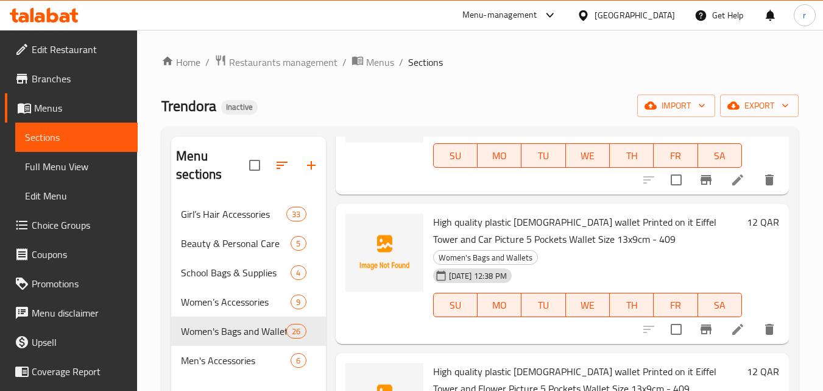
scroll to position [122, 0]
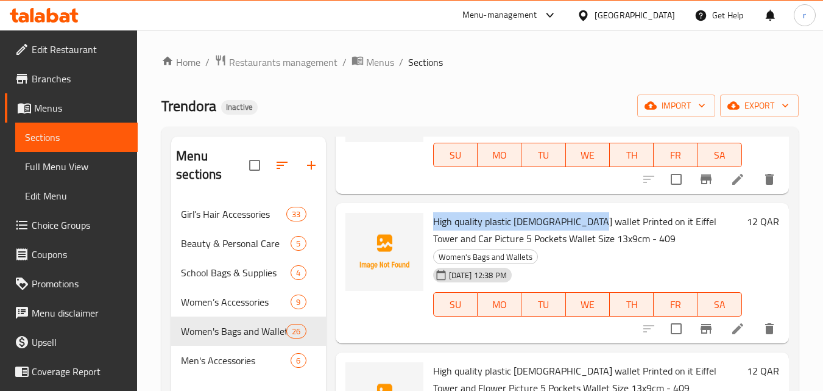
drag, startPoint x: 434, startPoint y: 220, endPoint x: 581, endPoint y: 221, distance: 147.5
click at [580, 222] on span "High quality plastic ladies wallet Printed on it Eiffel Tower and Car Picture 5…" at bounding box center [574, 229] width 283 height 35
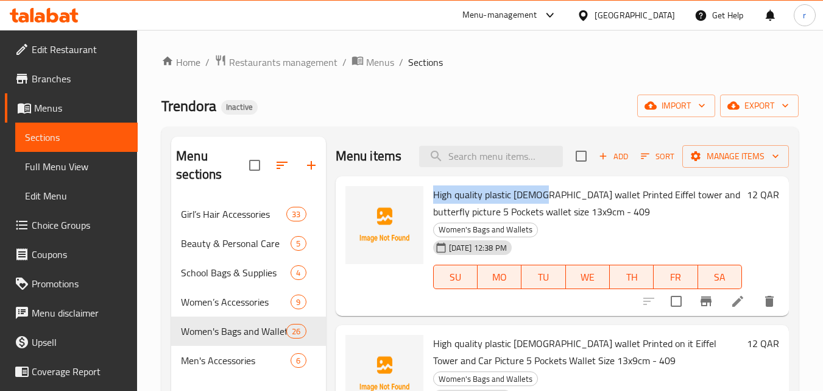
drag, startPoint x: 436, startPoint y: 208, endPoint x: 534, endPoint y: 210, distance: 98.1
click at [534, 210] on span "High quality plastic ladies wallet Printed Eiffel tower and butterfly picture 5…" at bounding box center [586, 202] width 307 height 35
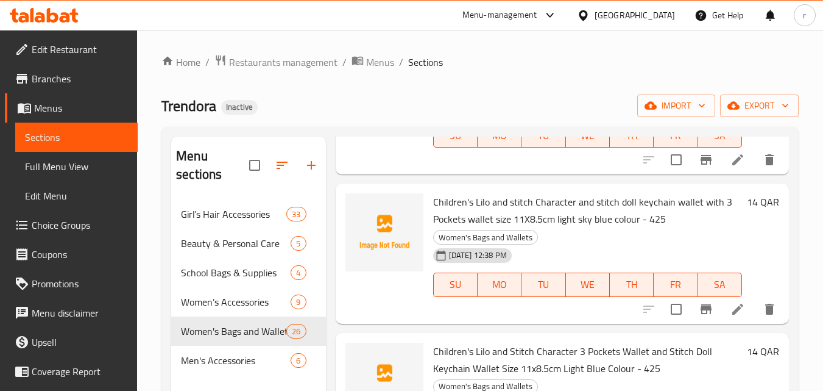
scroll to position [914, 0]
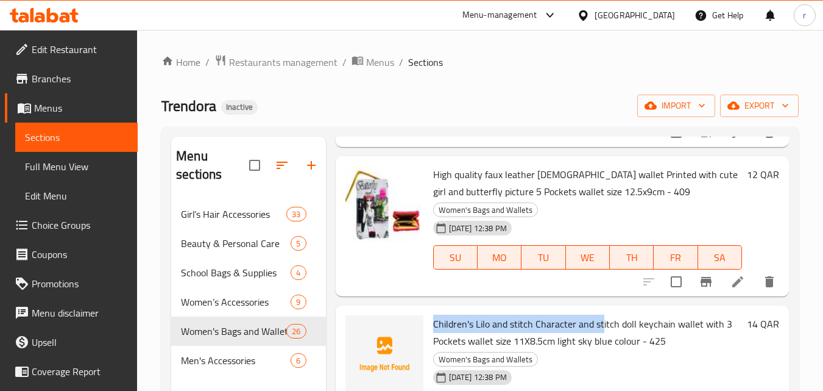
drag, startPoint x: 434, startPoint y: 240, endPoint x: 601, endPoint y: 242, distance: 167.0
click at [601, 314] on span "Children's Lilo and stitch Character and stitch doll keychain wallet with 3 Poc…" at bounding box center [582, 331] width 299 height 35
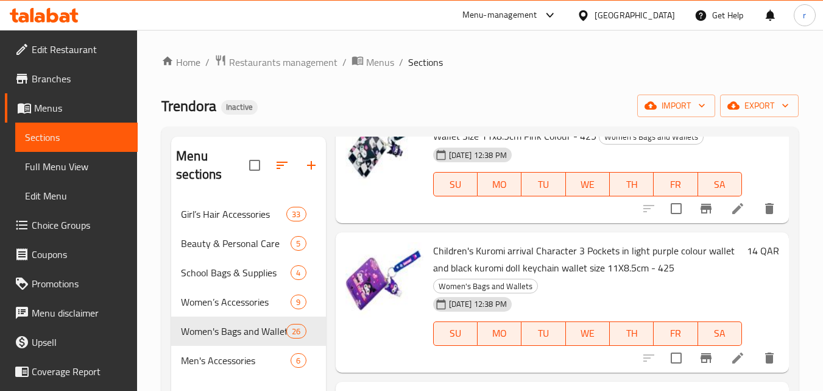
scroll to position [2011, 0]
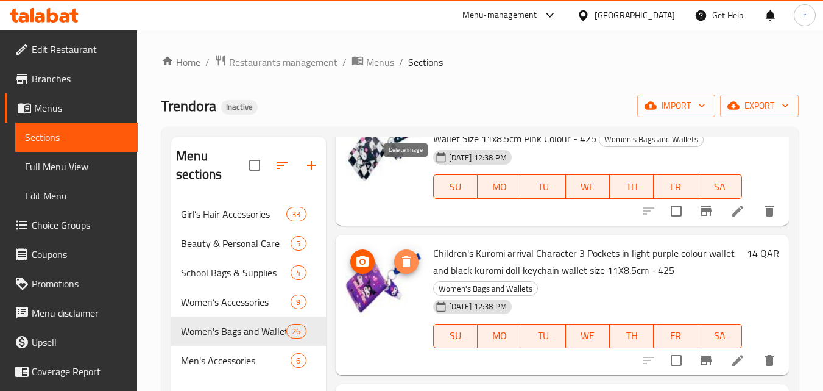
click at [406, 256] on icon "delete image" at bounding box center [406, 261] width 9 height 11
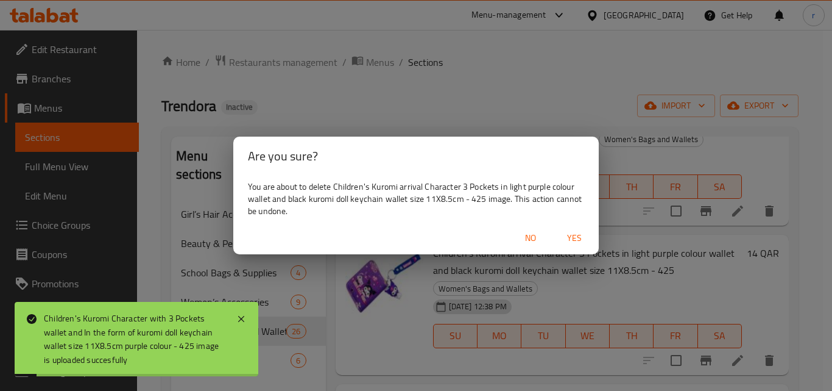
click at [578, 238] on span "Yes" at bounding box center [574, 237] width 29 height 15
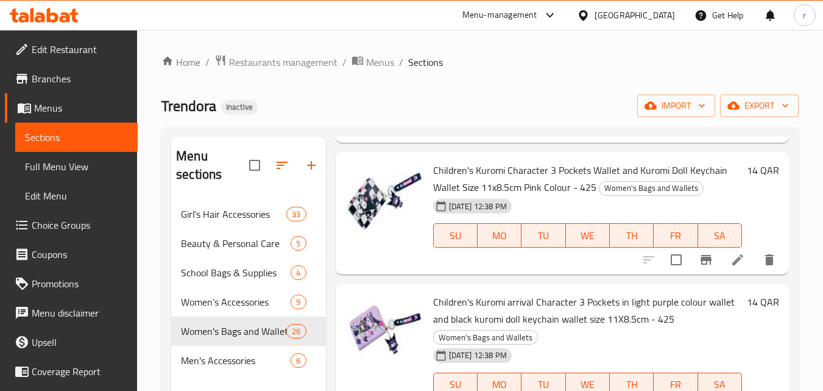
scroll to position [1889, 0]
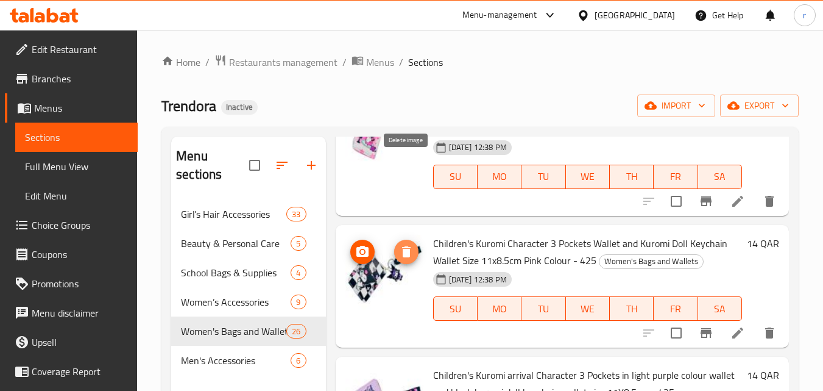
click at [412, 244] on icon "delete image" at bounding box center [406, 251] width 15 height 15
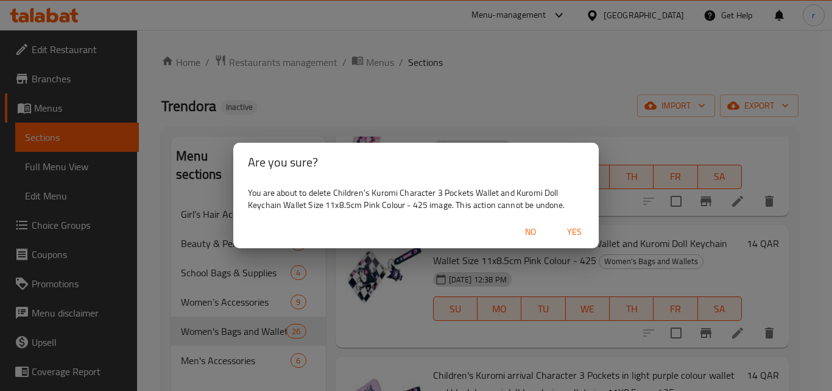
click at [578, 230] on span "Yes" at bounding box center [574, 231] width 29 height 15
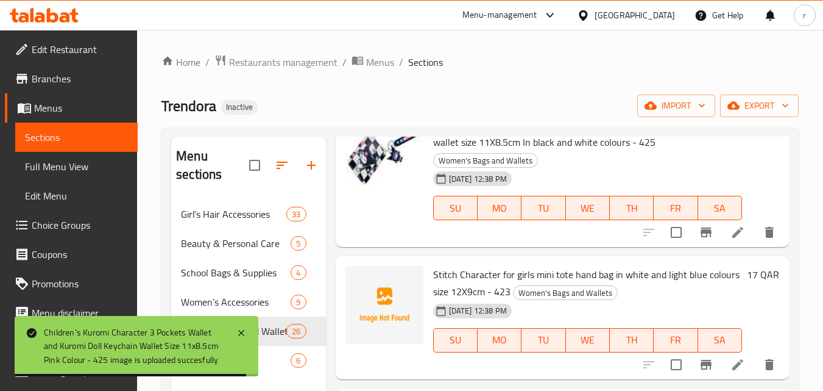
scroll to position [2438, 0]
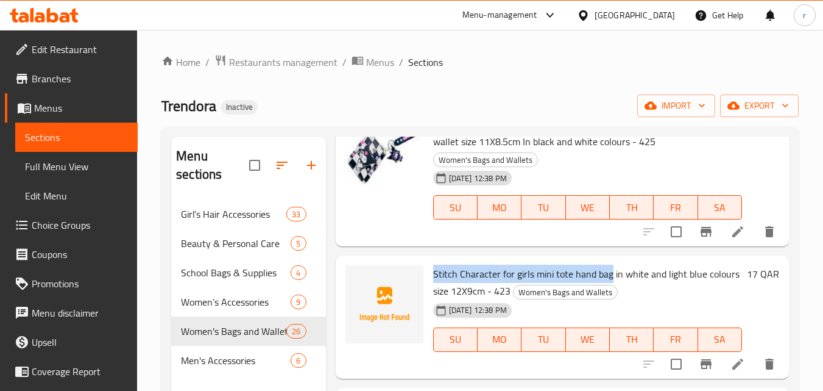
drag, startPoint x: 435, startPoint y: 186, endPoint x: 608, endPoint y: 193, distance: 173.2
click at [608, 264] on span "Stitch Character for girls mini tote hand bag in white and light blue colours s…" at bounding box center [586, 281] width 307 height 35
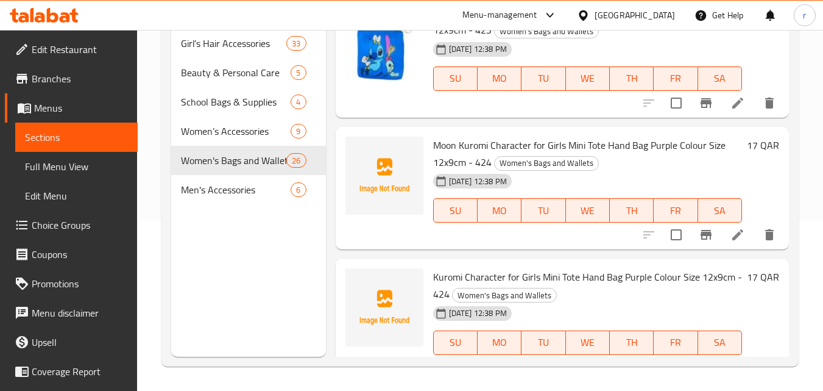
scroll to position [3200, 0]
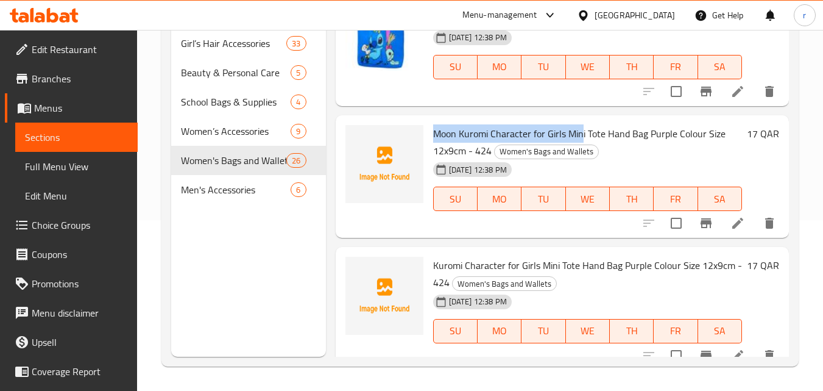
drag, startPoint x: 438, startPoint y: 45, endPoint x: 581, endPoint y: 48, distance: 143.3
click at [581, 124] on span "Moon Kuromi Character for Girls Mini Tote Hand Bag Purple Colour Size 12x9cm - …" at bounding box center [579, 141] width 293 height 35
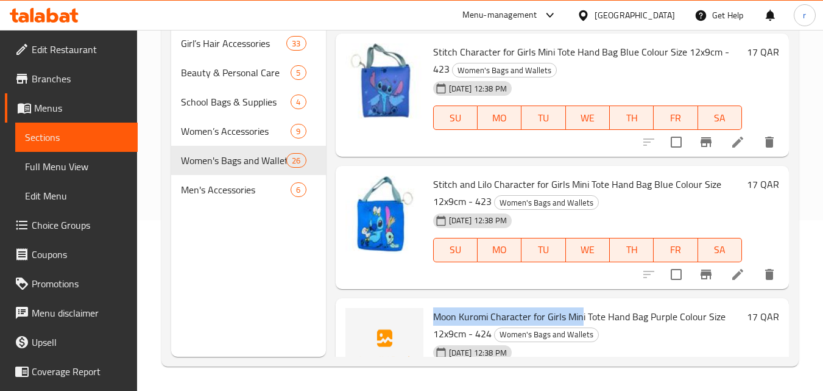
scroll to position [3078, 0]
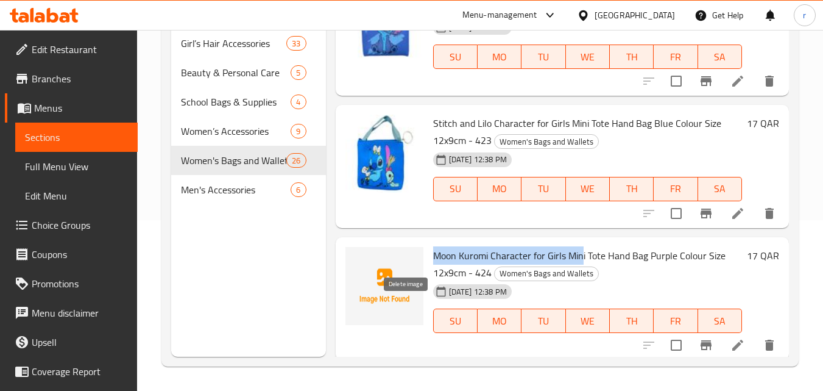
click at [402, 388] on icon "delete image" at bounding box center [406, 395] width 15 height 15
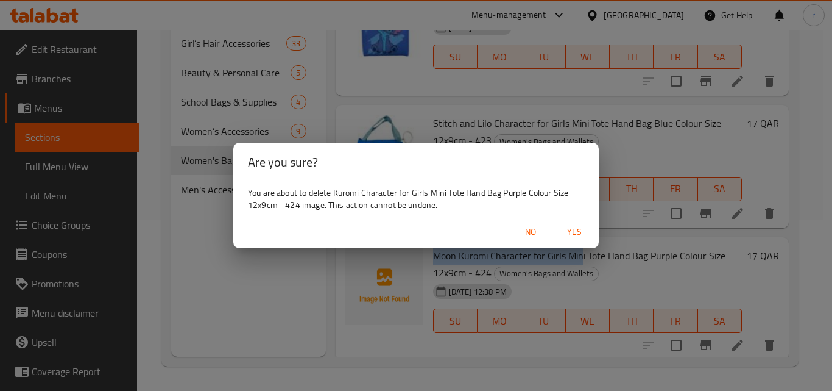
click at [573, 225] on span "Yes" at bounding box center [574, 231] width 29 height 15
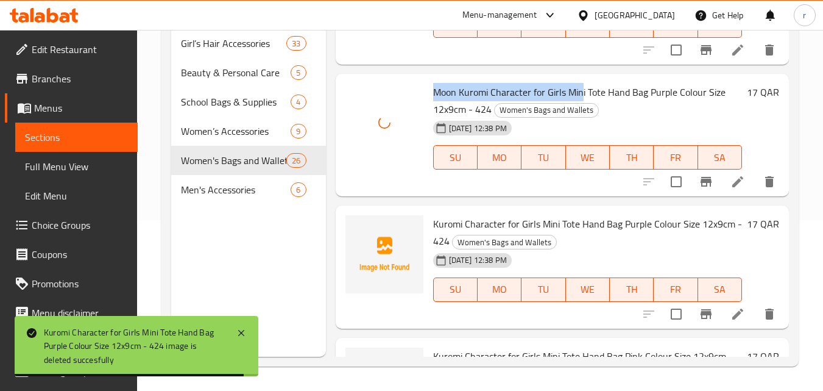
scroll to position [3260, 0]
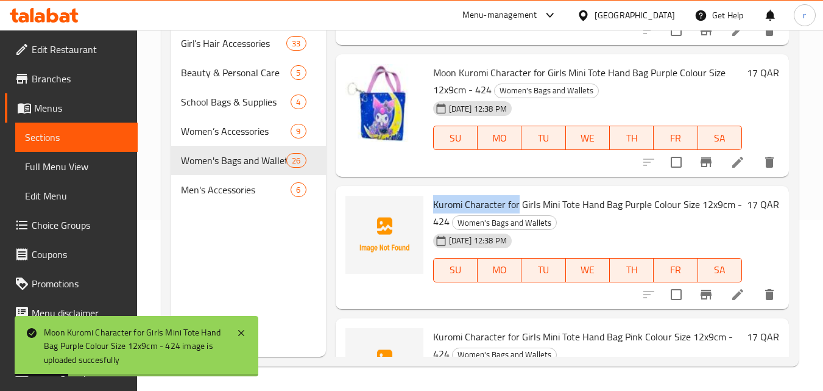
drag, startPoint x: 431, startPoint y: 120, endPoint x: 517, endPoint y: 118, distance: 86.0
click at [517, 191] on div "Kuromi Character for Girls Mini Tote Hand Bag Purple Colour Size 12x9cm - 424 W…" at bounding box center [587, 247] width 319 height 113
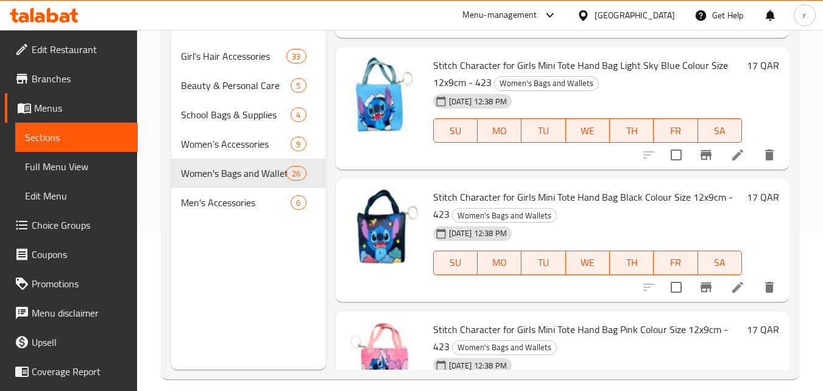
scroll to position [171, 0]
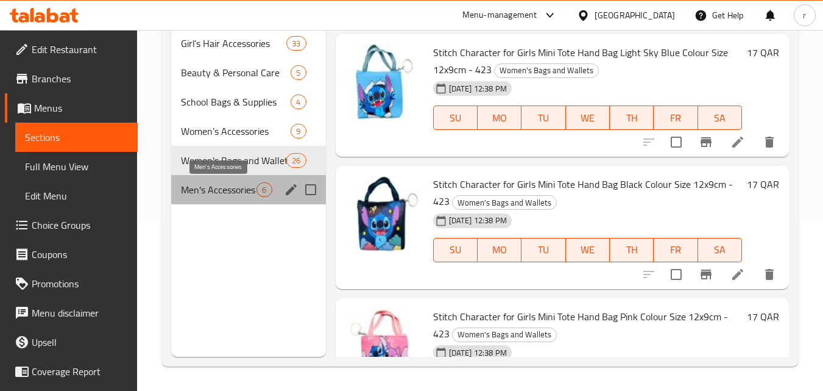
click at [239, 191] on span "Men's Accessories" at bounding box center [219, 189] width 76 height 15
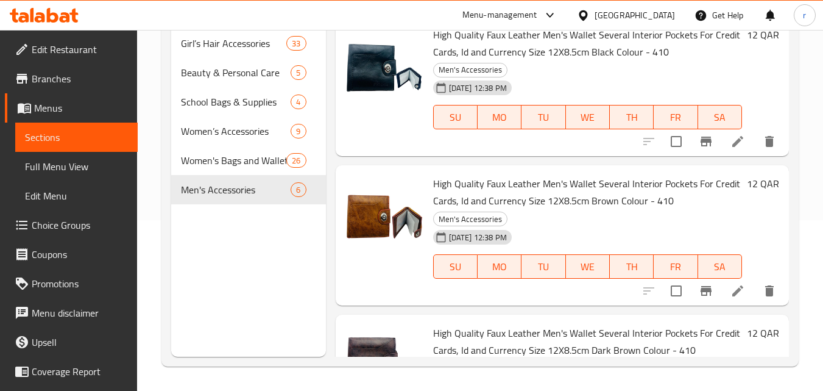
scroll to position [301, 0]
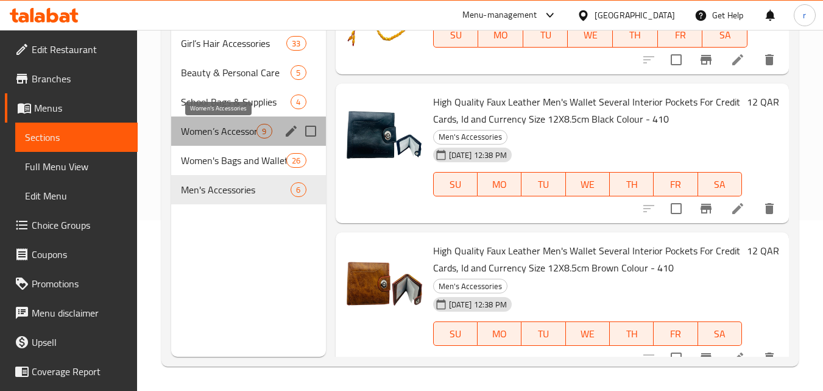
click at [243, 131] on span "Women’s Accessories" at bounding box center [219, 131] width 76 height 15
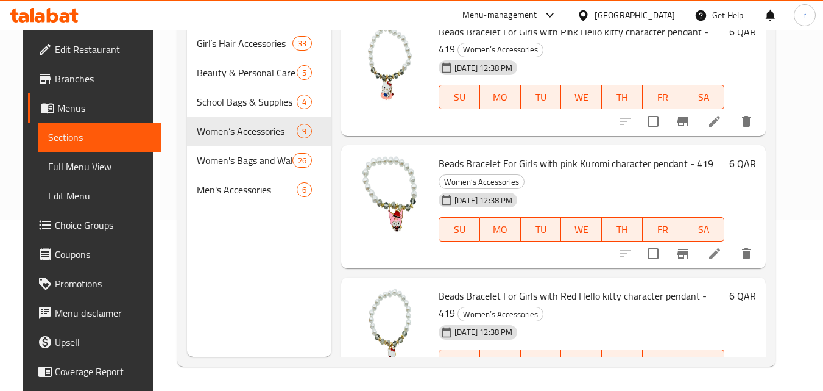
scroll to position [846, 0]
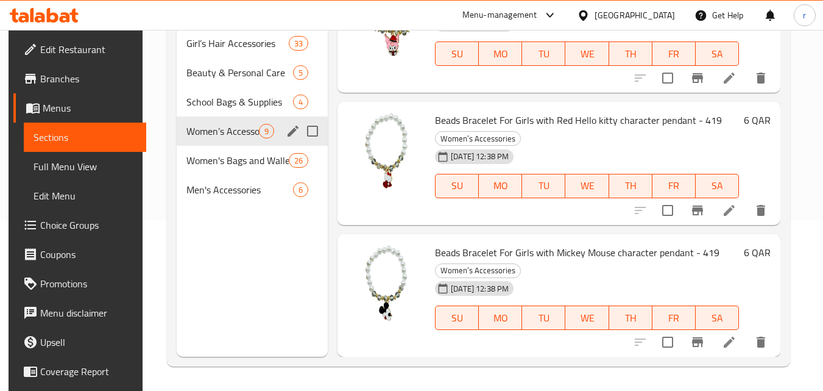
click at [240, 133] on span "Women’s Accessories" at bounding box center [222, 131] width 73 height 15
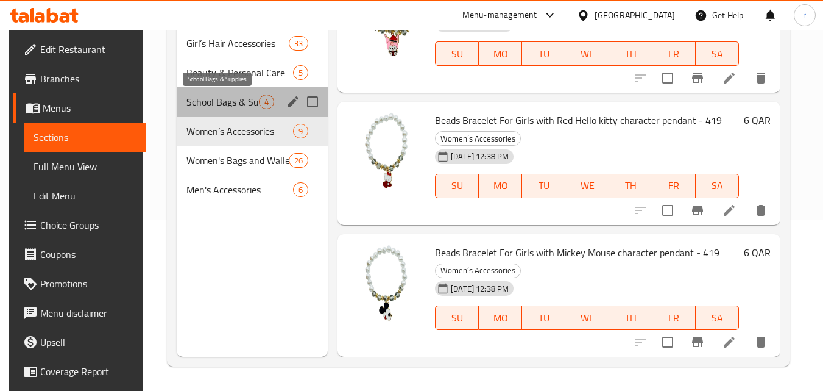
click at [227, 97] on span "School Bags & Supplies" at bounding box center [222, 101] width 73 height 15
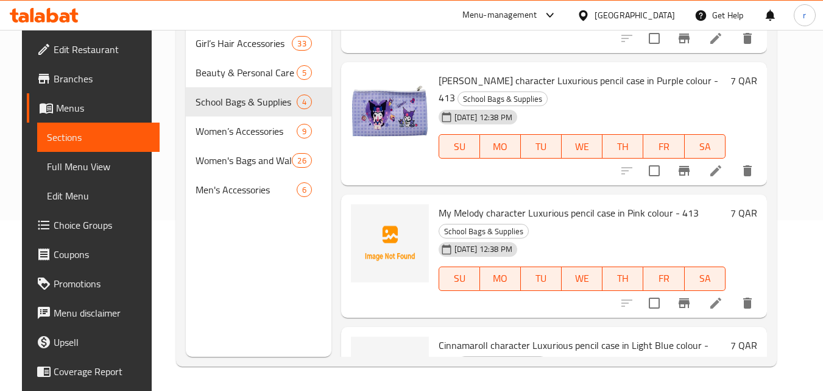
scroll to position [186, 0]
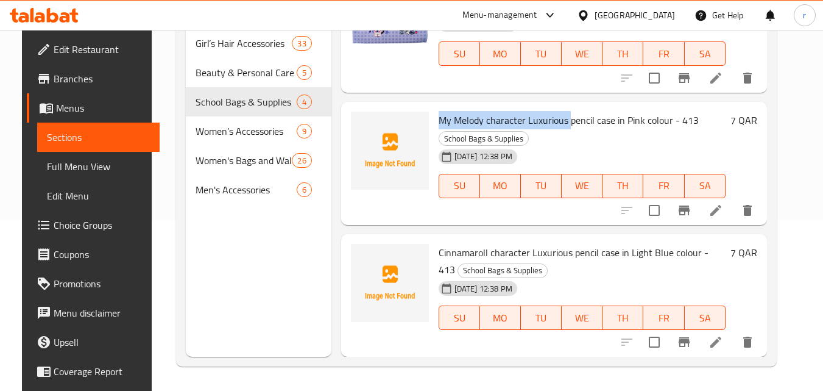
drag, startPoint x: 436, startPoint y: 118, endPoint x: 563, endPoint y: 124, distance: 127.5
click at [563, 124] on span "My Melody character Luxurious pencil case in Pink colour - 413" at bounding box center [569, 120] width 260 height 18
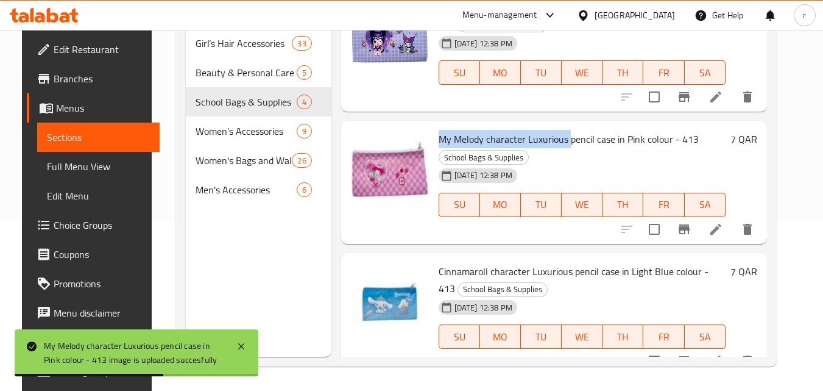
scroll to position [183, 0]
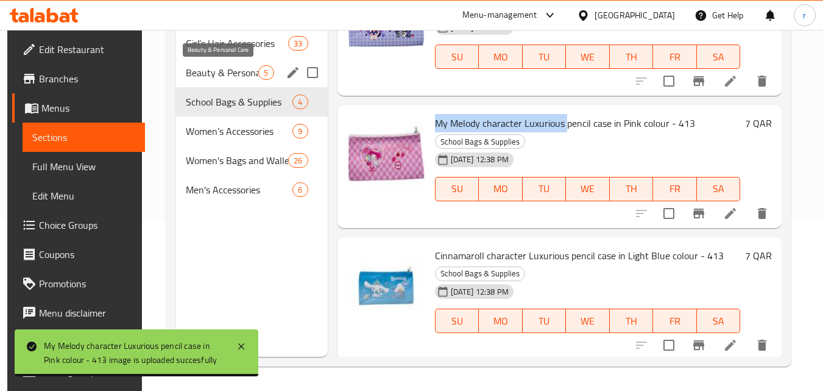
click at [239, 68] on span "Beauty & Personal Care" at bounding box center [222, 72] width 73 height 15
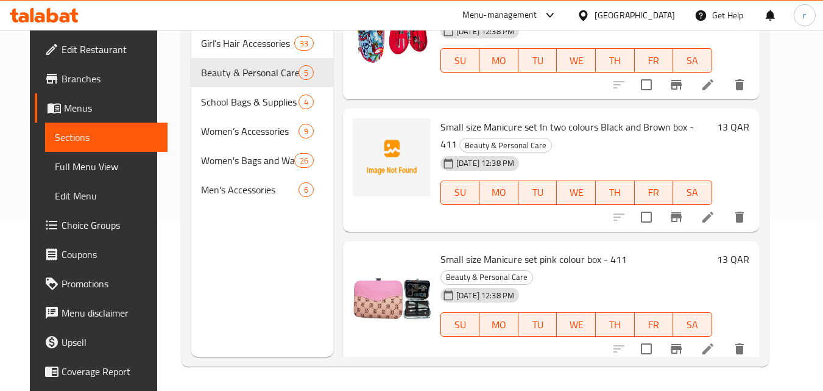
scroll to position [118, 0]
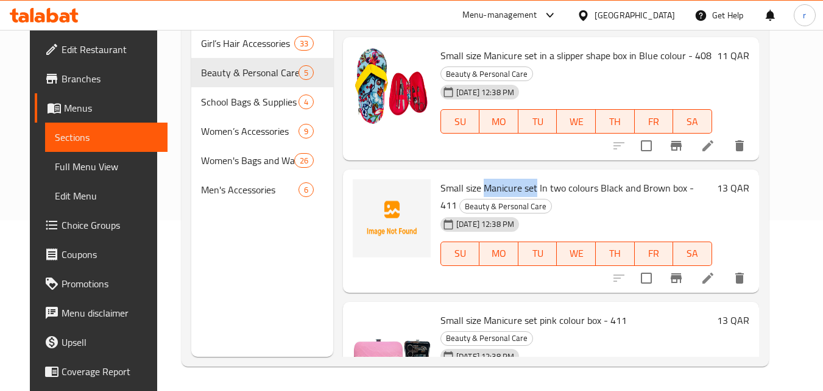
drag, startPoint x: 476, startPoint y: 186, endPoint x: 528, endPoint y: 191, distance: 52.1
click at [528, 191] on span "Small size Manicure set In two colours Black and Brown box - 411" at bounding box center [568, 196] width 254 height 35
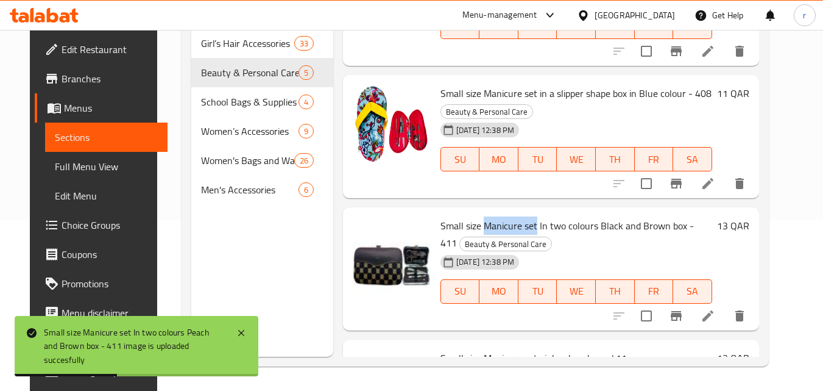
scroll to position [0, 0]
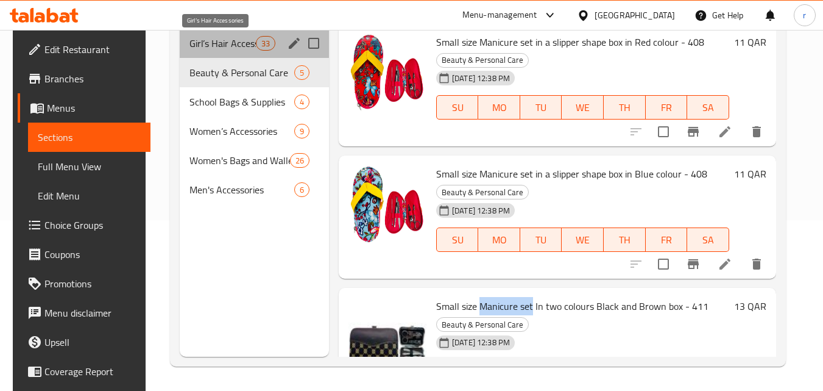
click at [247, 40] on span "Girl’s Hair Accessories" at bounding box center [223, 43] width 66 height 15
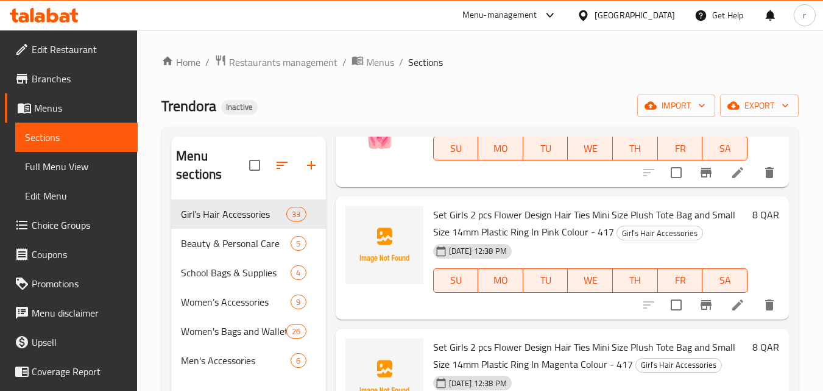
scroll to position [305, 0]
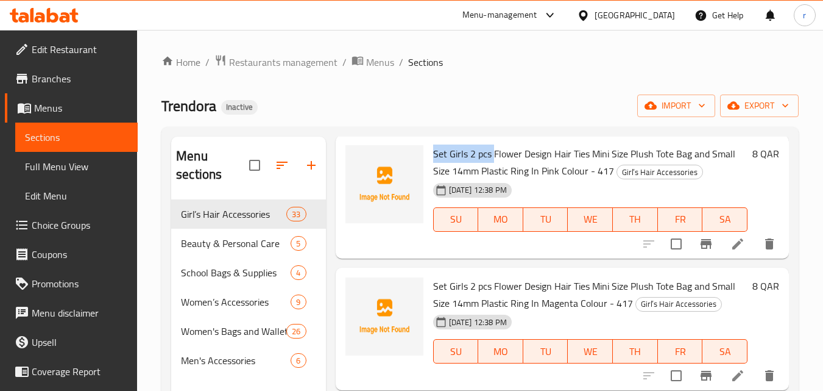
drag, startPoint x: 435, startPoint y: 171, endPoint x: 493, endPoint y: 174, distance: 58.0
click at [493, 174] on span "Set Girls 2 pcs Flower Design Hair Ties Mini Size Plush Tote Bag and Small Size…" at bounding box center [584, 161] width 302 height 35
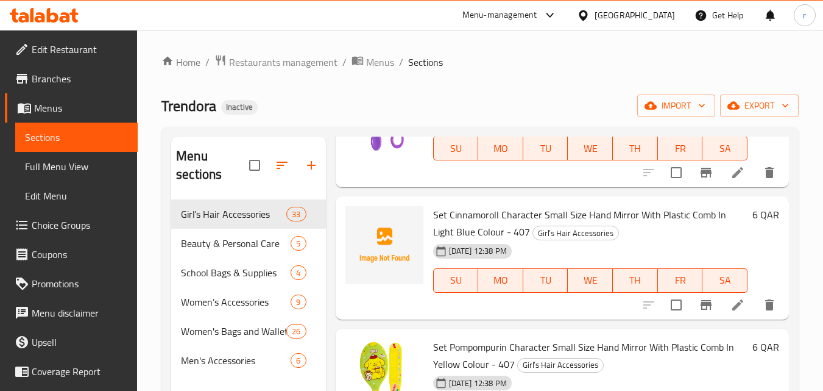
scroll to position [2499, 0]
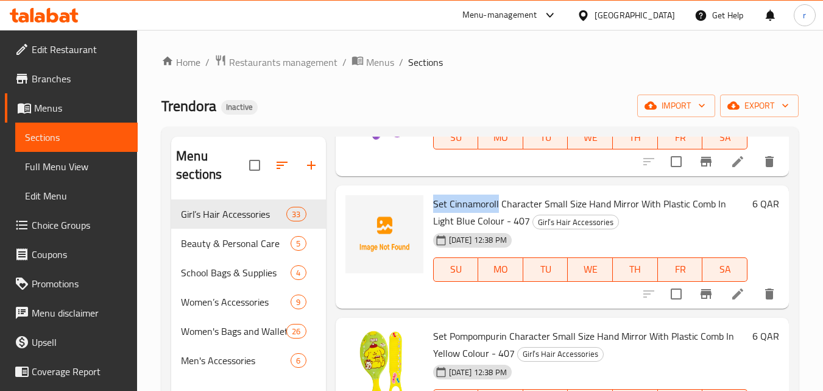
drag, startPoint x: 432, startPoint y: 221, endPoint x: 498, endPoint y: 225, distance: 66.0
click at [498, 225] on div "Set Cinnamoroll Character Small Size Hand Mirror With Plastic Comb In Light Blu…" at bounding box center [590, 246] width 324 height 113
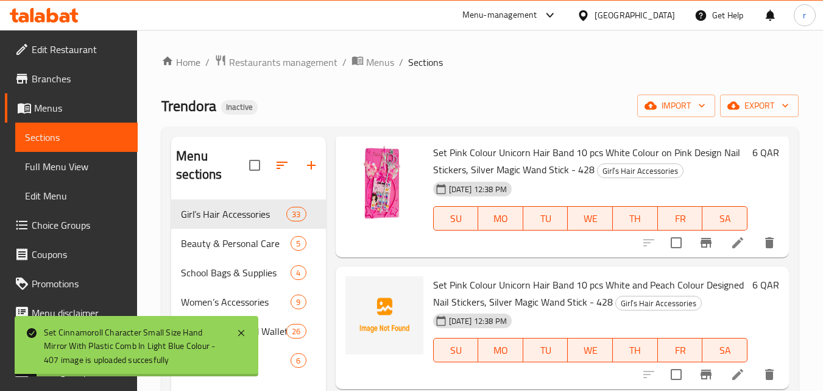
scroll to position [3596, 0]
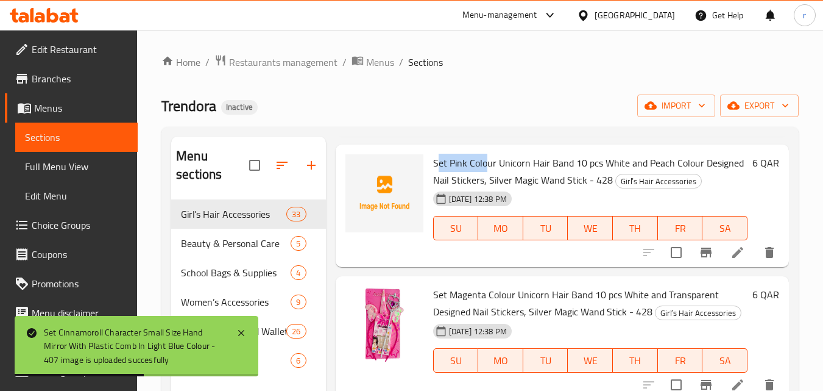
drag, startPoint x: 436, startPoint y: 180, endPoint x: 486, endPoint y: 179, distance: 50.0
click at [486, 179] on span "Set Pink Colour Unicorn Hair Band 10 pcs White and Peach Colour Designed Nail S…" at bounding box center [588, 171] width 311 height 35
drag, startPoint x: 475, startPoint y: 184, endPoint x: 439, endPoint y: 180, distance: 36.2
click at [474, 186] on span "Set Pink Colour Unicorn Hair Band 10 pcs White and Peach Colour Designed Nail S…" at bounding box center [588, 171] width 311 height 35
click at [433, 180] on span "Set Pink Colour Unicorn Hair Band 10 pcs White and Peach Colour Designed Nail S…" at bounding box center [588, 171] width 311 height 35
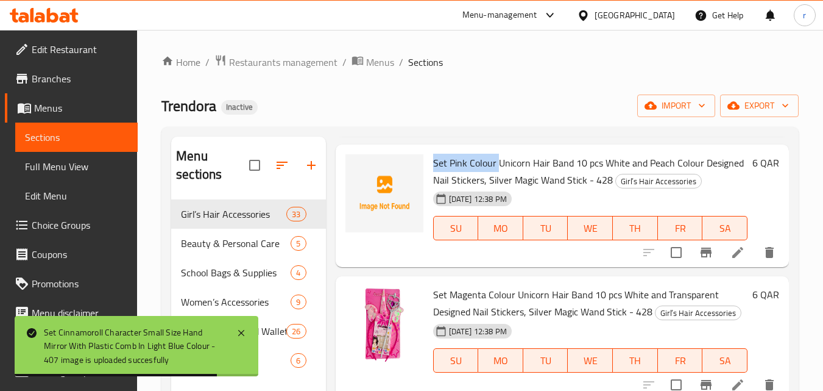
drag, startPoint x: 434, startPoint y: 180, endPoint x: 496, endPoint y: 177, distance: 62.2
click at [496, 177] on span "Set Pink Colour Unicorn Hair Band 10 pcs White and Peach Colour Designed Nail S…" at bounding box center [588, 171] width 311 height 35
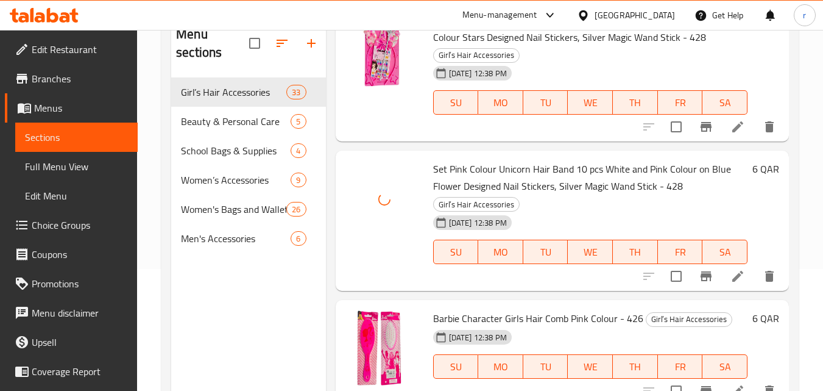
scroll to position [171, 0]
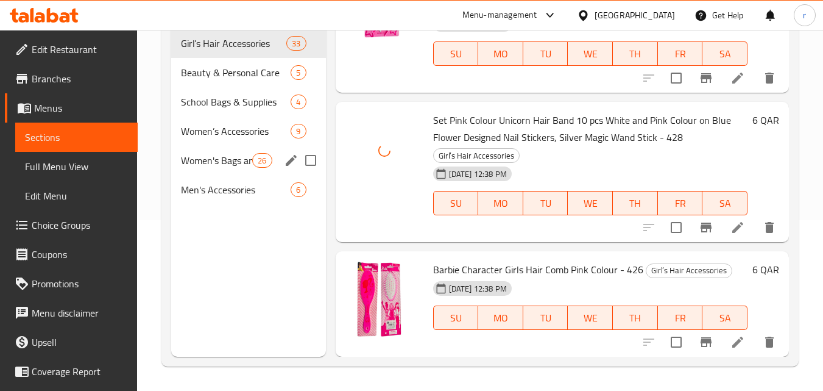
click at [213, 168] on div "Women's Bags and Wallets 26" at bounding box center [248, 160] width 154 height 29
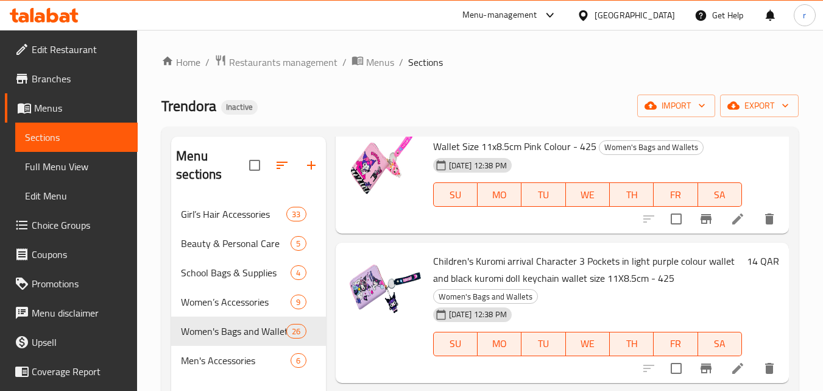
scroll to position [2255, 0]
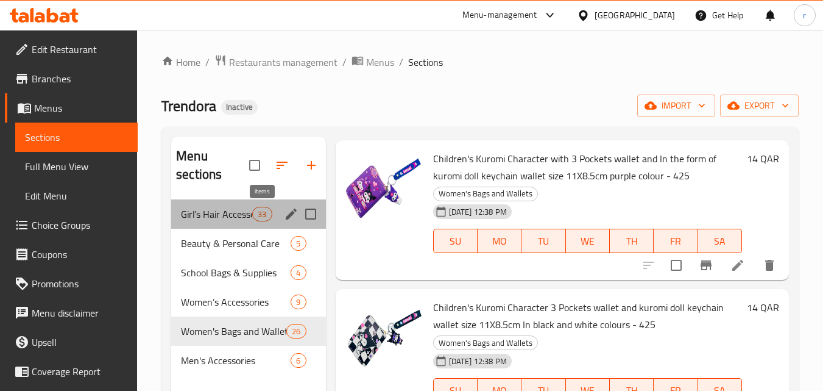
click at [254, 215] on span "33" at bounding box center [262, 214] width 18 height 12
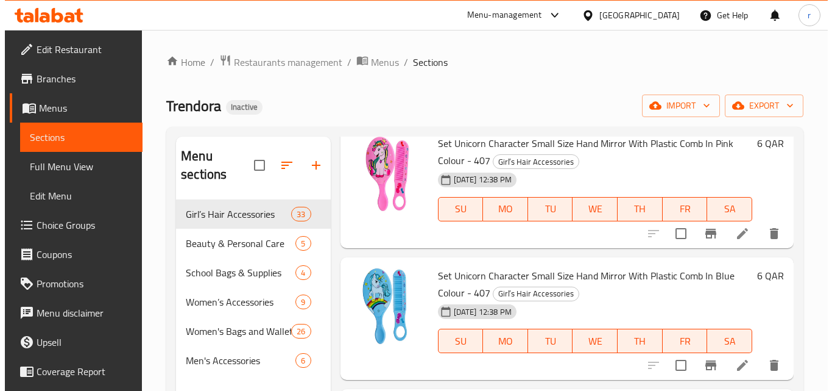
scroll to position [853, 0]
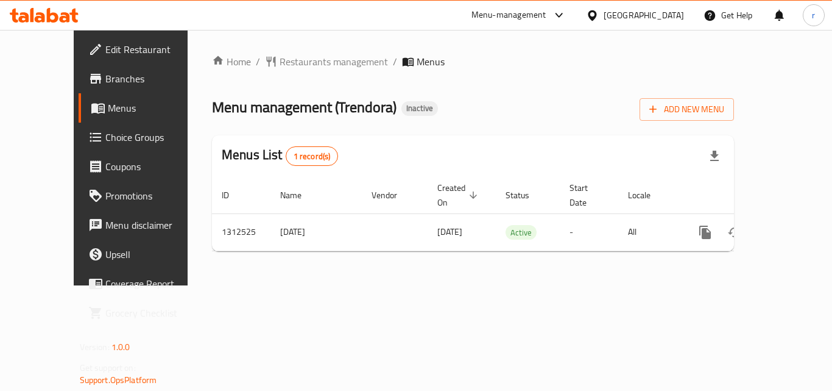
click at [417, 63] on span "Menus" at bounding box center [431, 61] width 28 height 15
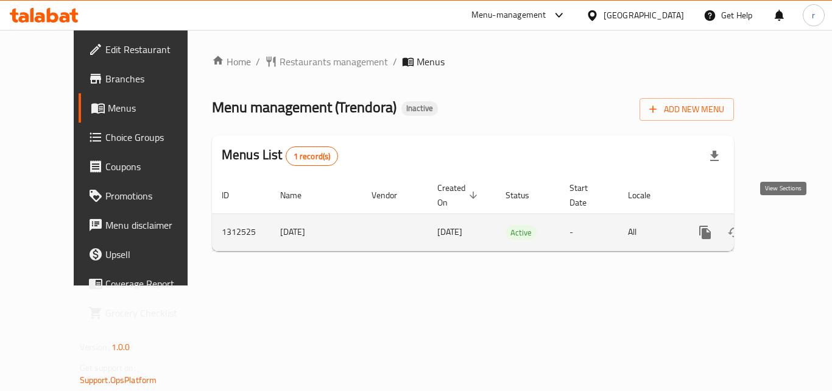
click at [786, 225] on icon "enhanced table" at bounding box center [793, 232] width 15 height 15
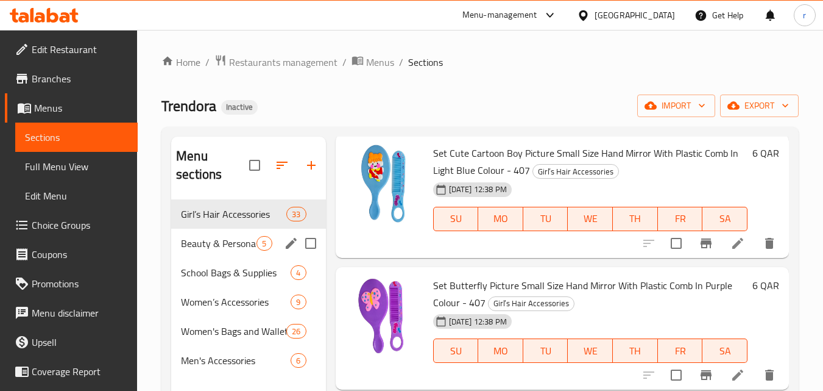
click at [244, 238] on span "Beauty & Personal Care" at bounding box center [219, 243] width 76 height 15
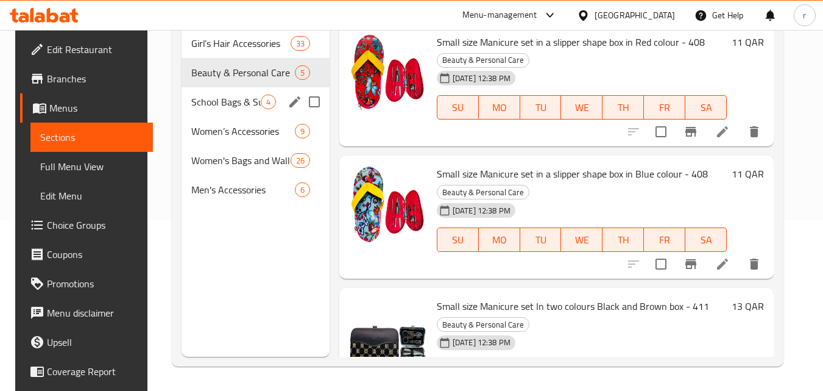
click at [227, 104] on span "School Bags & Supplies" at bounding box center [225, 101] width 69 height 15
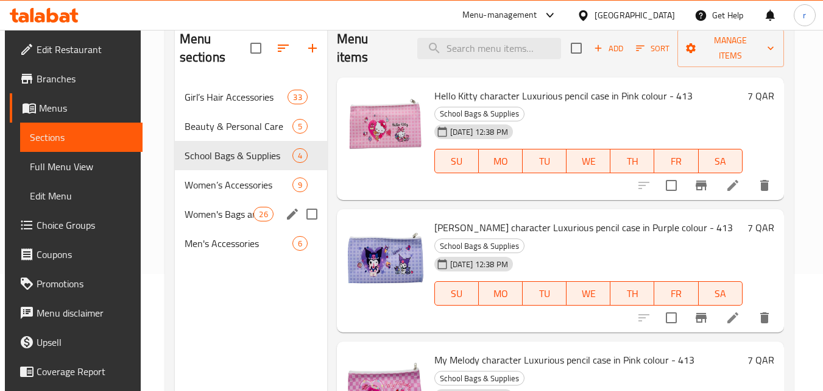
scroll to position [122, 0]
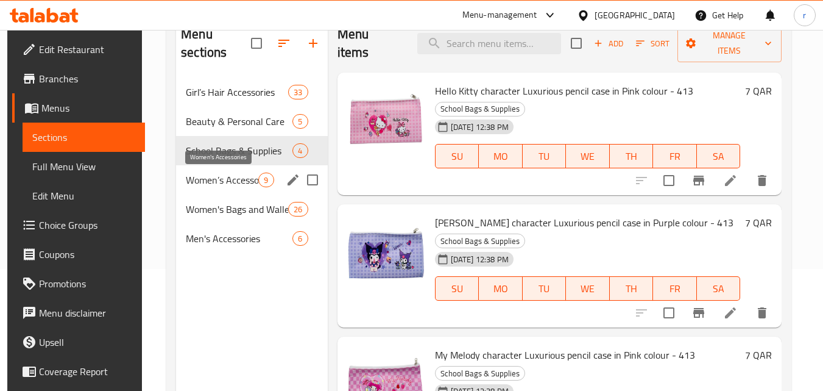
click at [224, 179] on span "Women’s Accessories" at bounding box center [222, 179] width 73 height 15
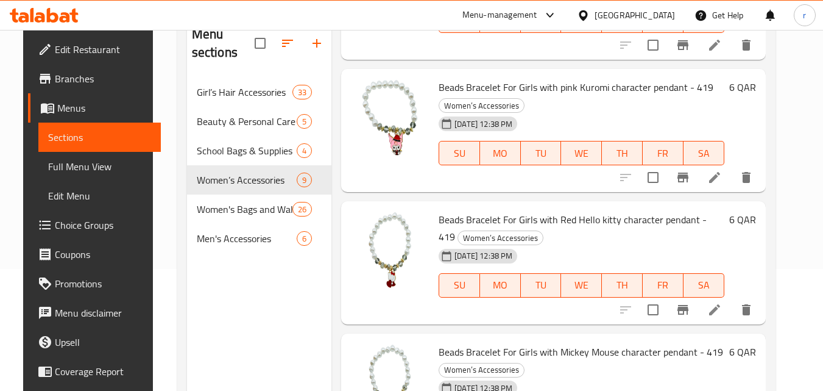
scroll to position [846, 0]
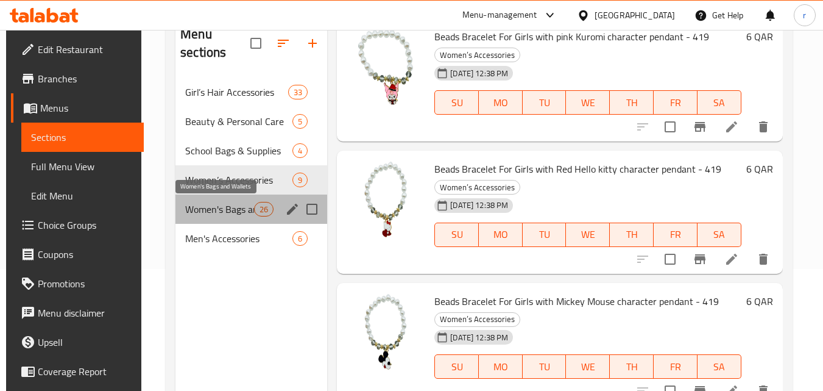
click at [222, 209] on span "Women's Bags and Wallets" at bounding box center [219, 209] width 69 height 15
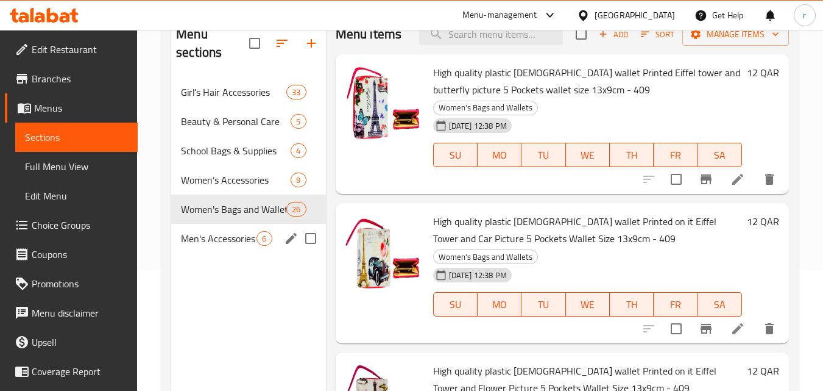
click at [202, 233] on span "Men's Accessories" at bounding box center [219, 238] width 76 height 15
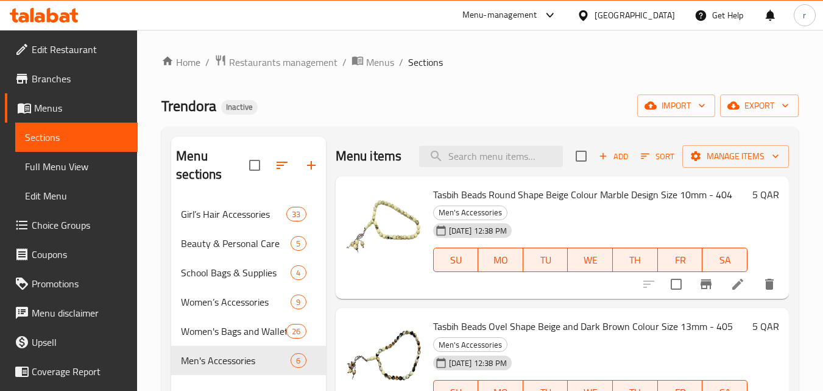
click at [425, 26] on div "Menu-management Qatar Get Help r" at bounding box center [411, 15] width 823 height 29
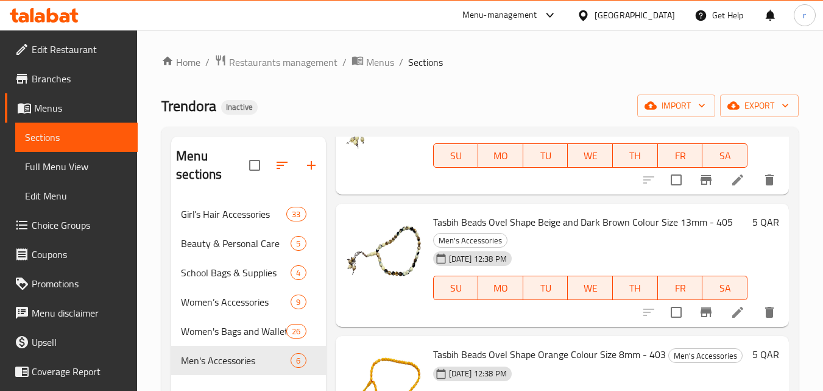
scroll to position [122, 0]
